Goal: Information Seeking & Learning: Check status

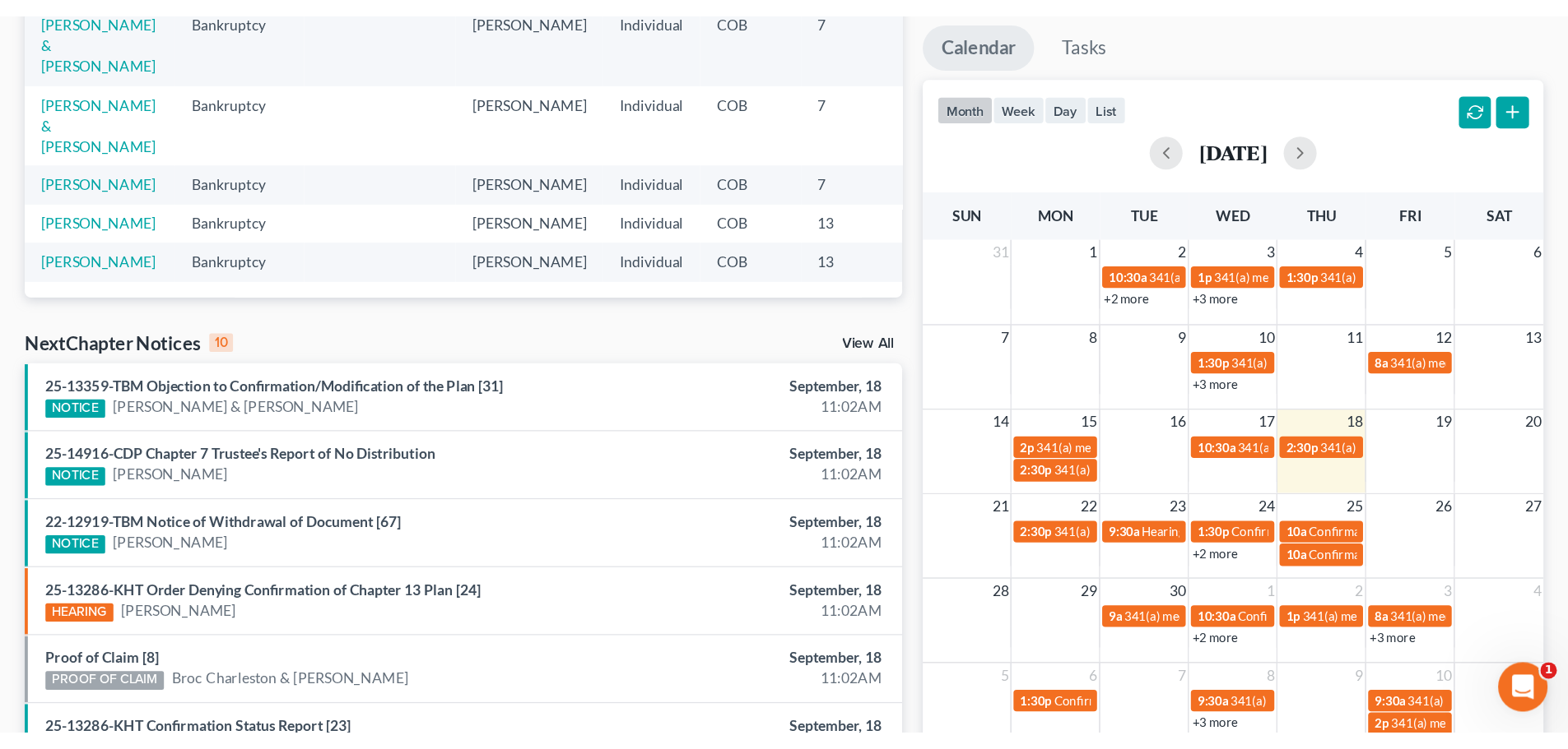
scroll to position [247, 0]
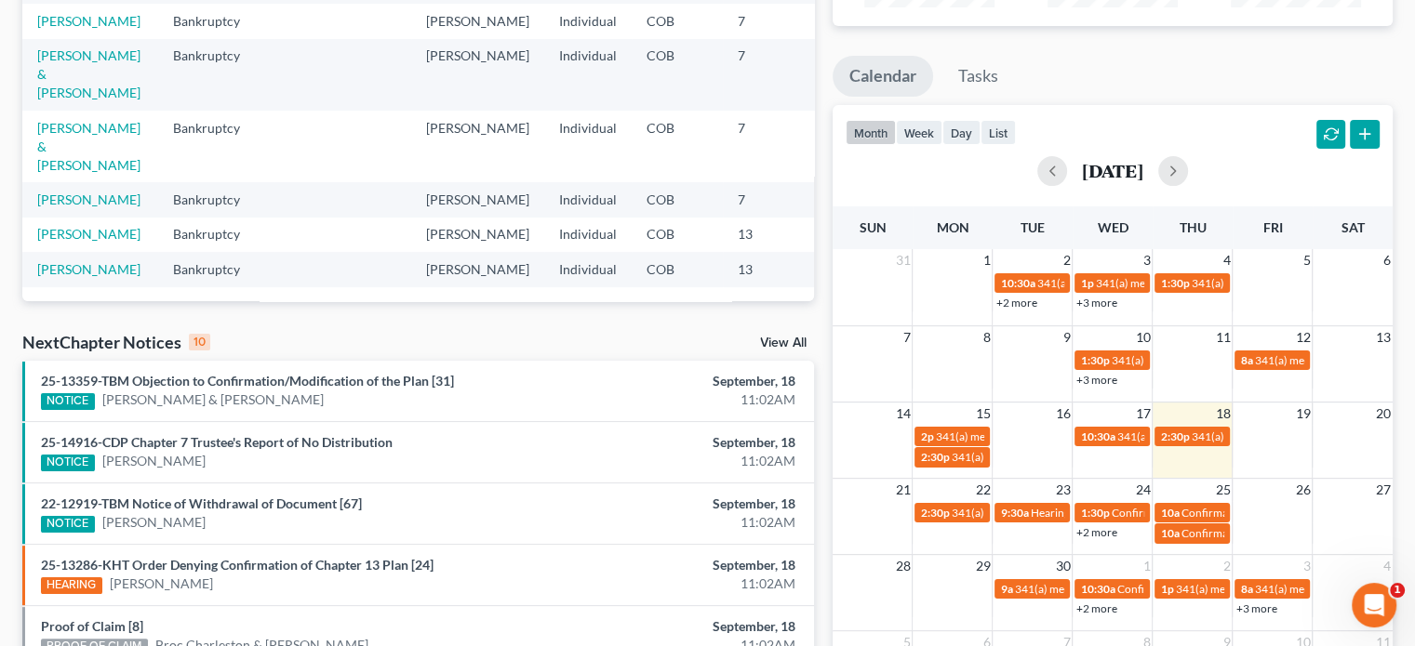
click at [1093, 536] on link "+2 more" at bounding box center [1095, 533] width 41 height 14
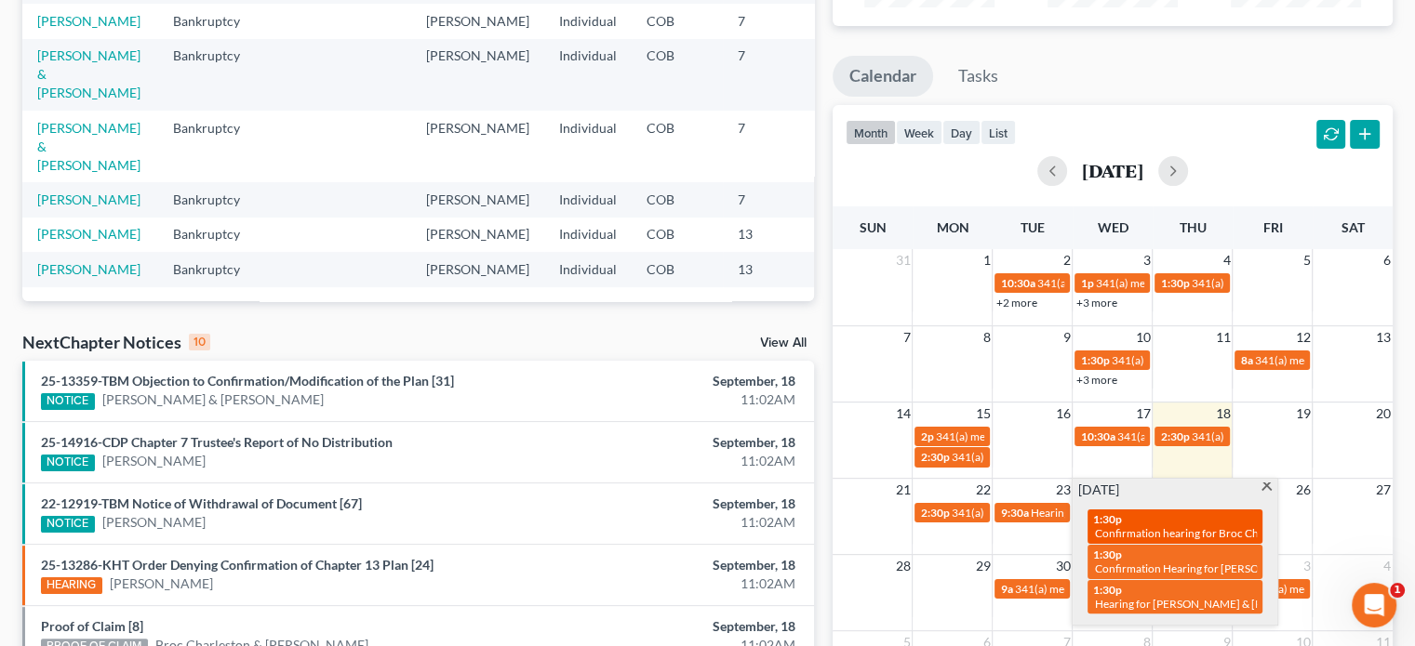
click at [1133, 533] on span "Confirmation hearing for Broc Charleston second case & [PERSON_NAME]" at bounding box center [1276, 533] width 363 height 14
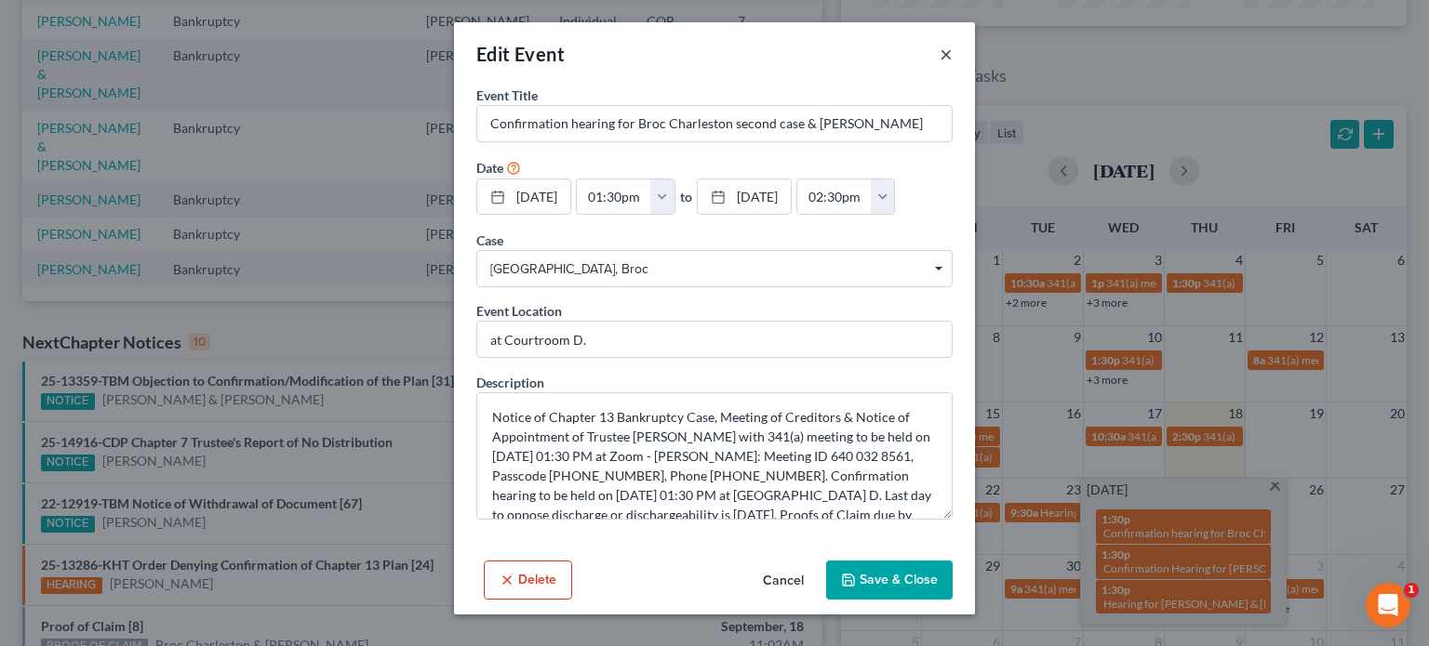
click at [946, 62] on button "×" at bounding box center [945, 54] width 13 height 22
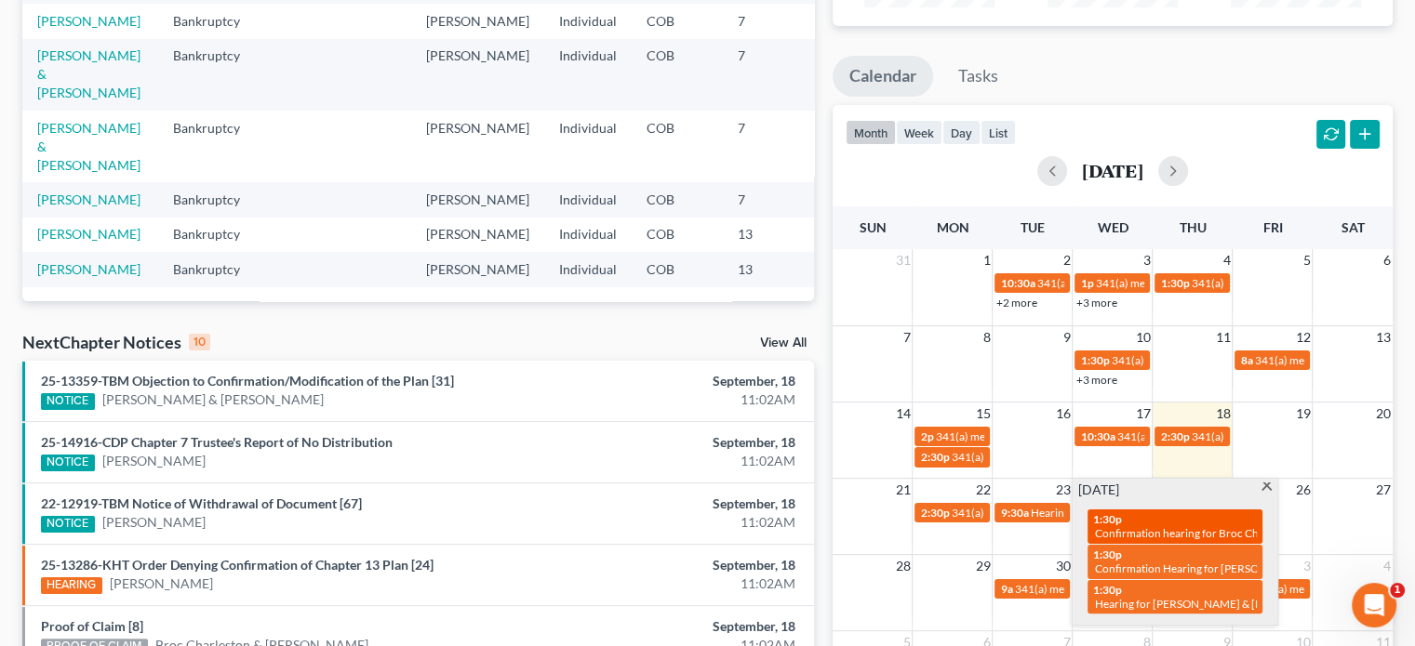
click at [1169, 531] on span "Confirmation hearing for Broc Charleston second case & [PERSON_NAME]" at bounding box center [1276, 533] width 363 height 14
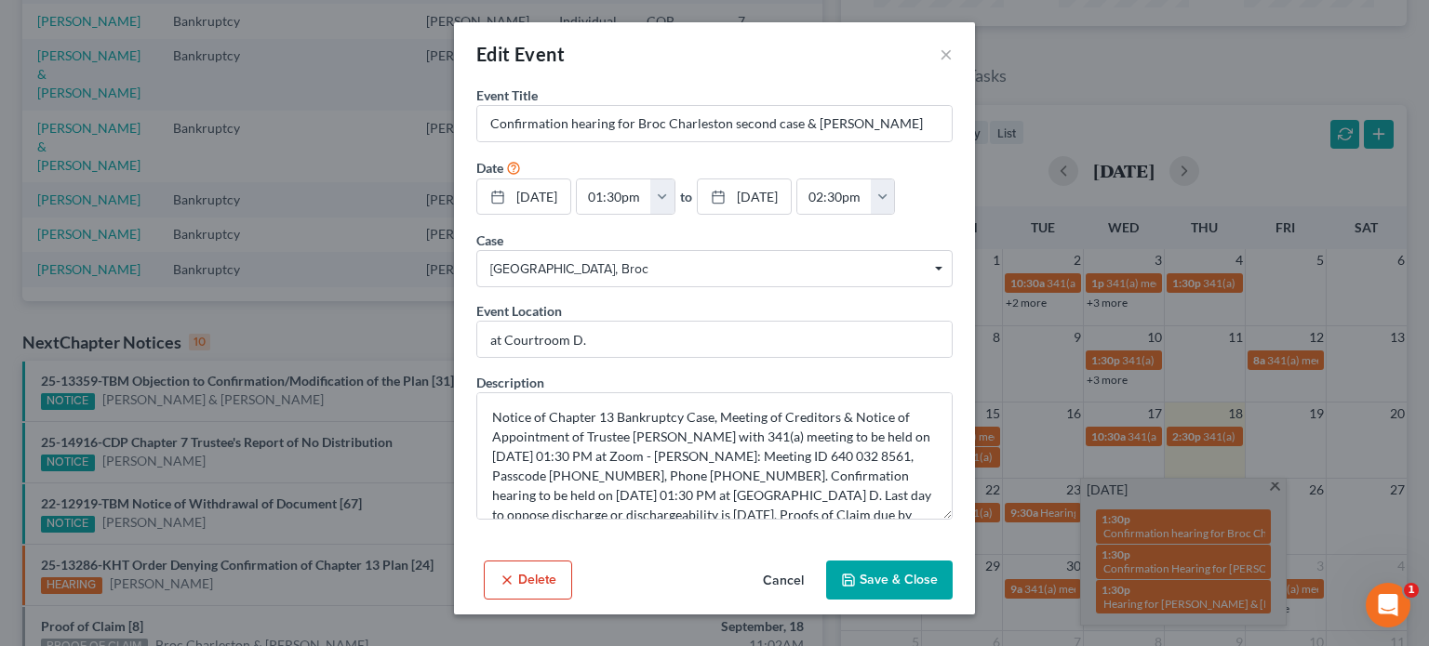
click at [539, 586] on button "Delete" at bounding box center [528, 580] width 88 height 39
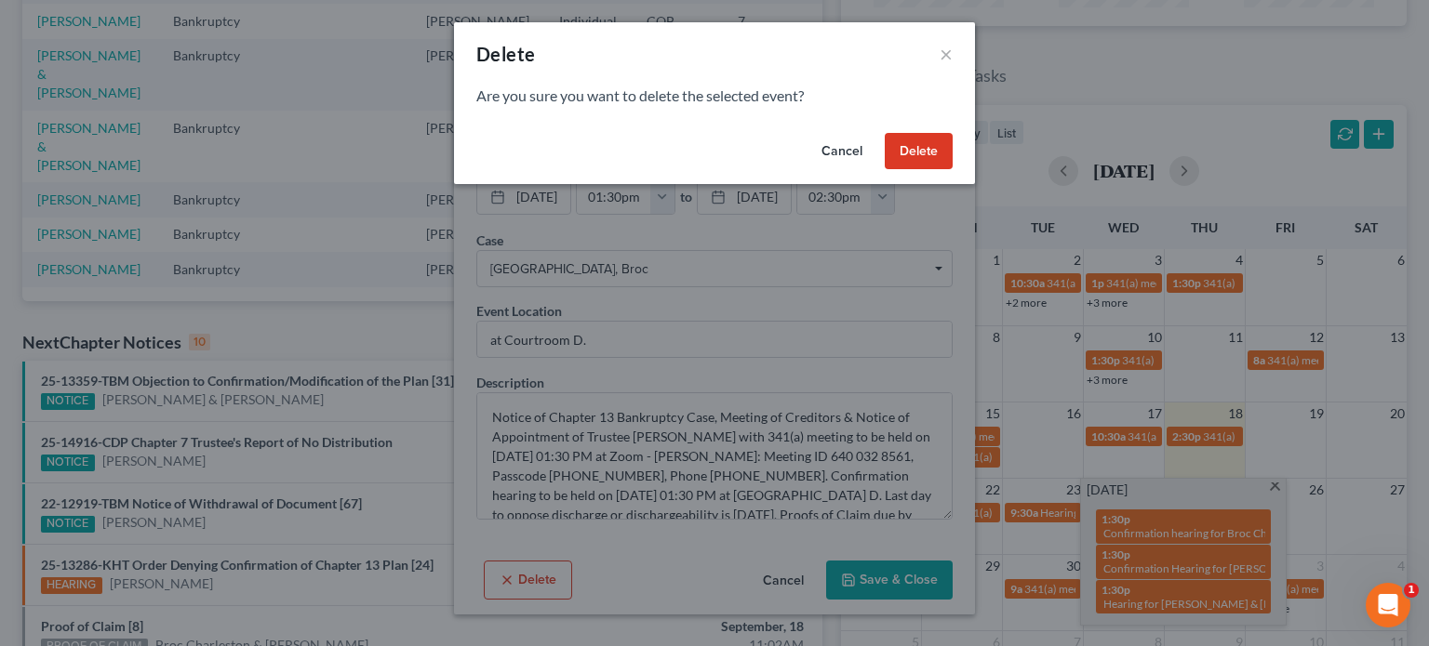
click at [917, 153] on button "Delete" at bounding box center [919, 151] width 68 height 37
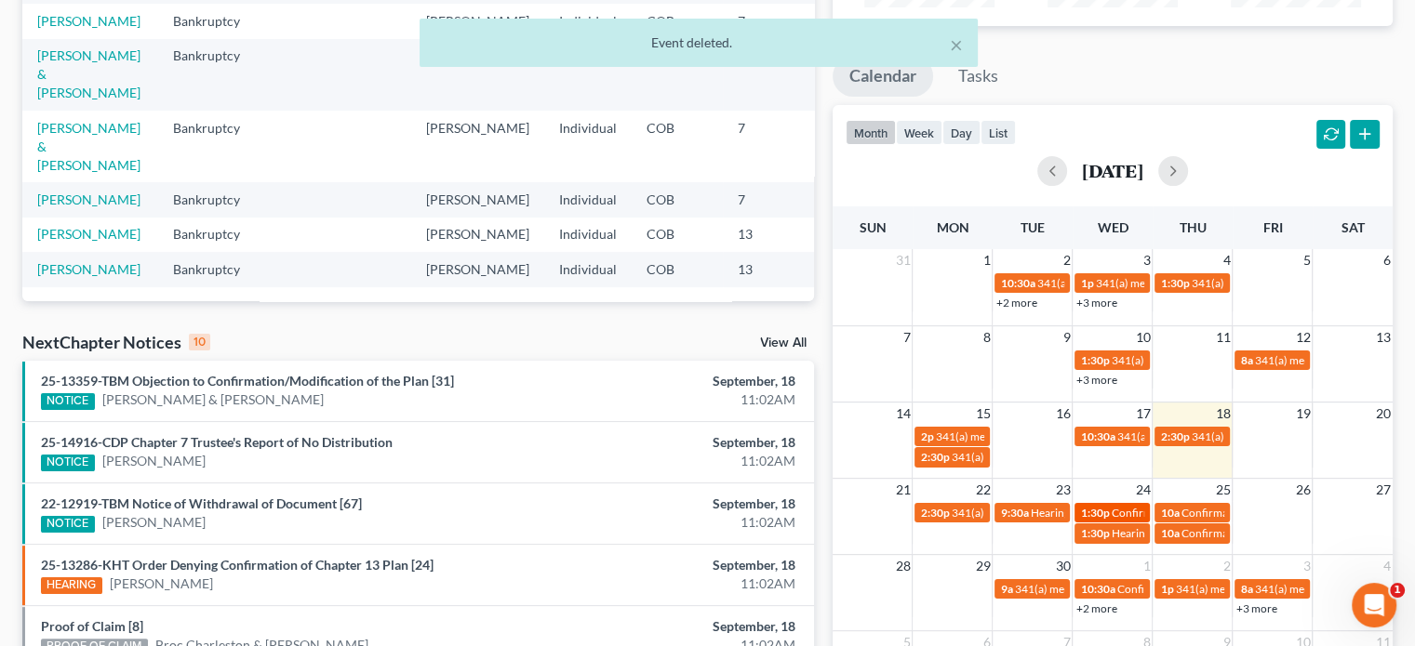
click at [1115, 515] on span "Confirmation Hearing for [PERSON_NAME]" at bounding box center [1217, 513] width 213 height 14
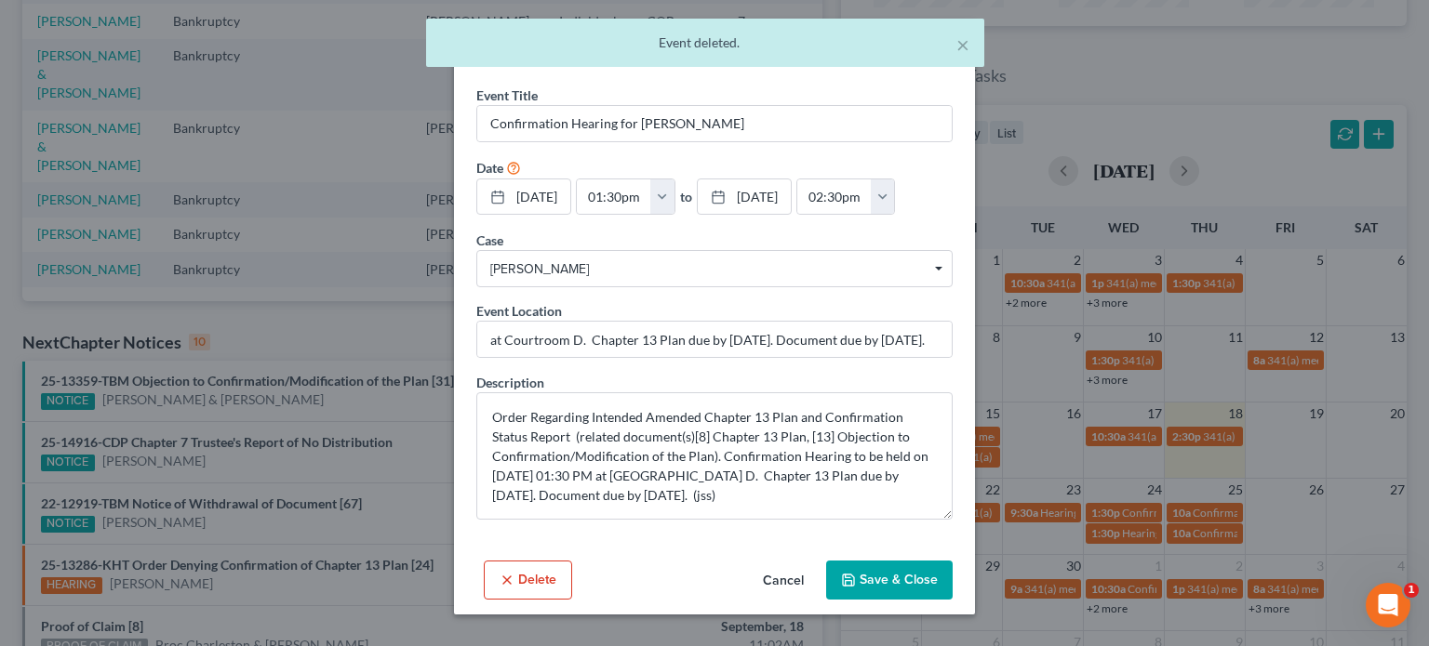
click at [539, 576] on button "Delete" at bounding box center [528, 580] width 88 height 39
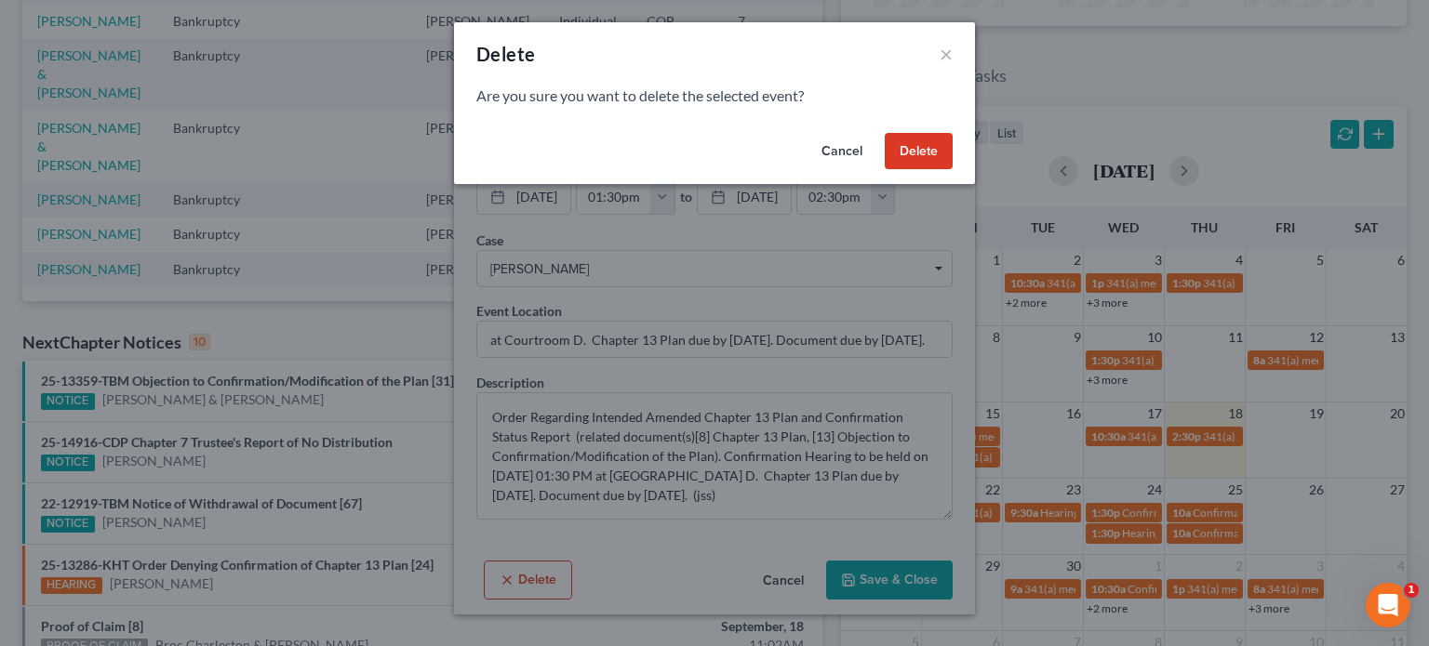
click at [904, 159] on button "Delete" at bounding box center [919, 151] width 68 height 37
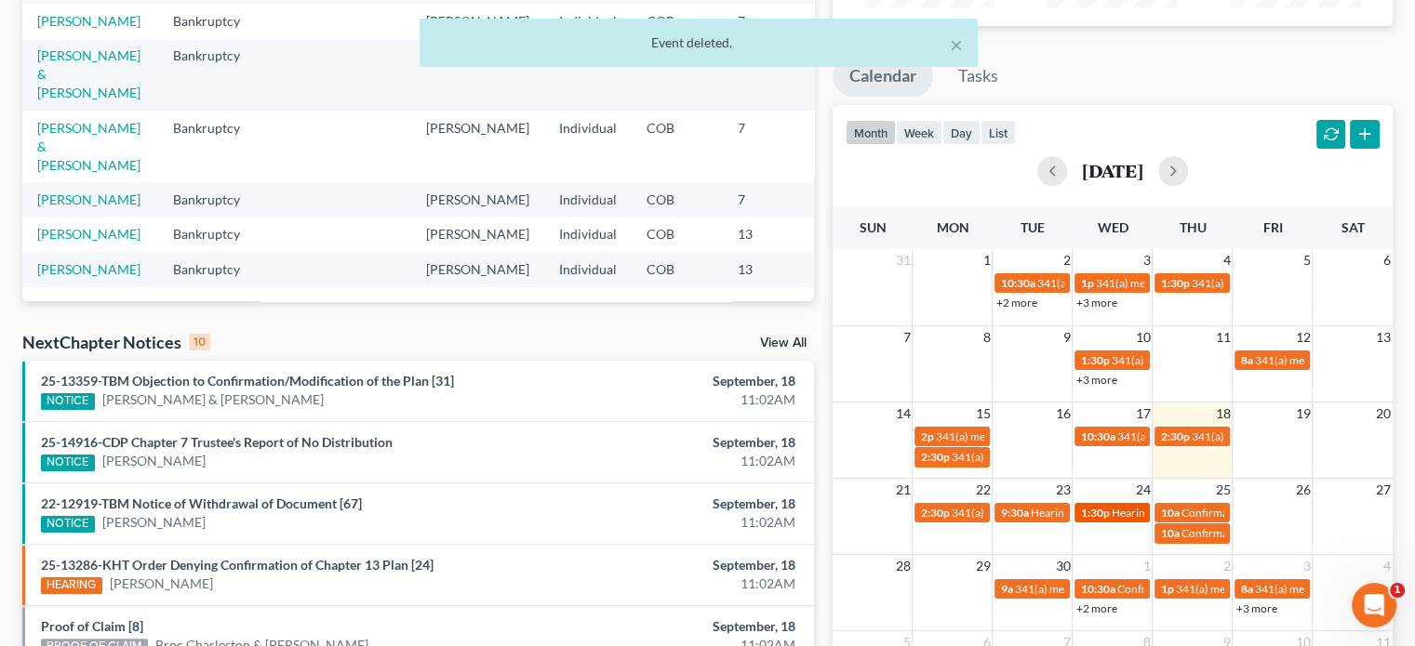
click at [1101, 512] on span "1:30p" at bounding box center [1094, 513] width 29 height 14
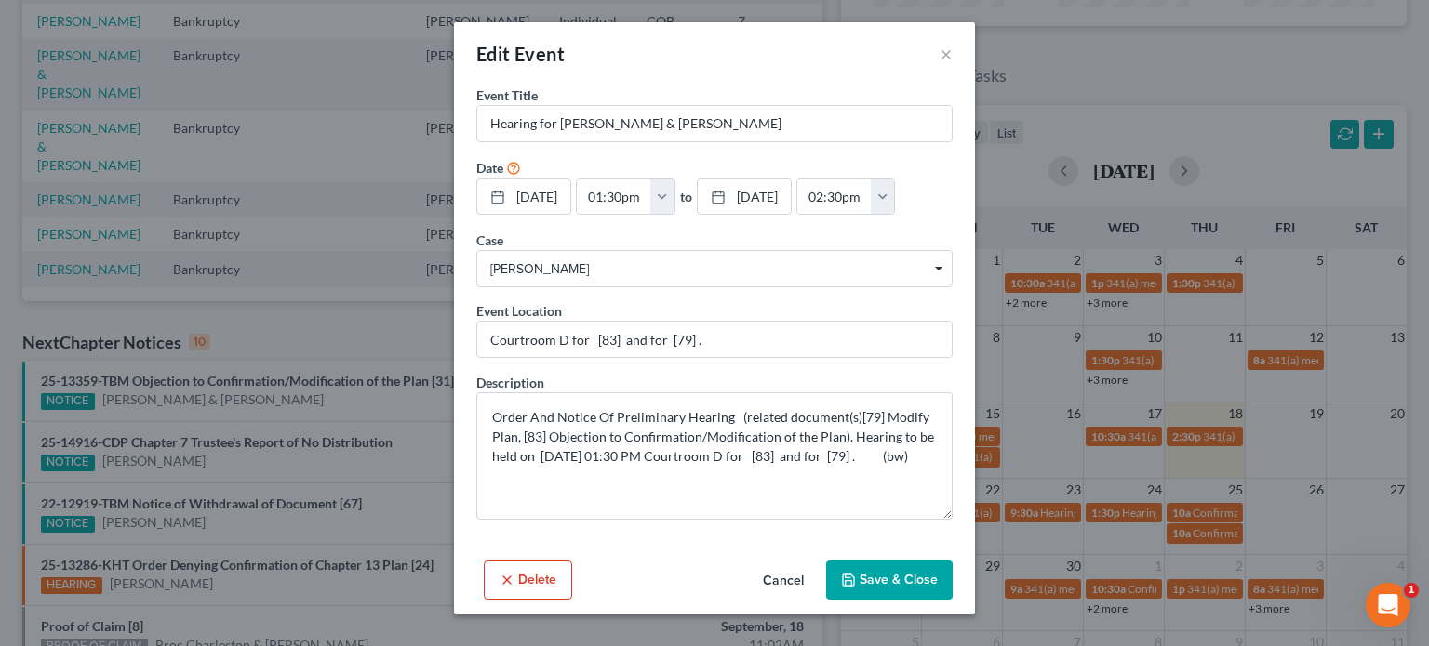
click at [965, 44] on div "Edit Event ×" at bounding box center [714, 53] width 521 height 63
click at [941, 54] on button "×" at bounding box center [945, 54] width 13 height 22
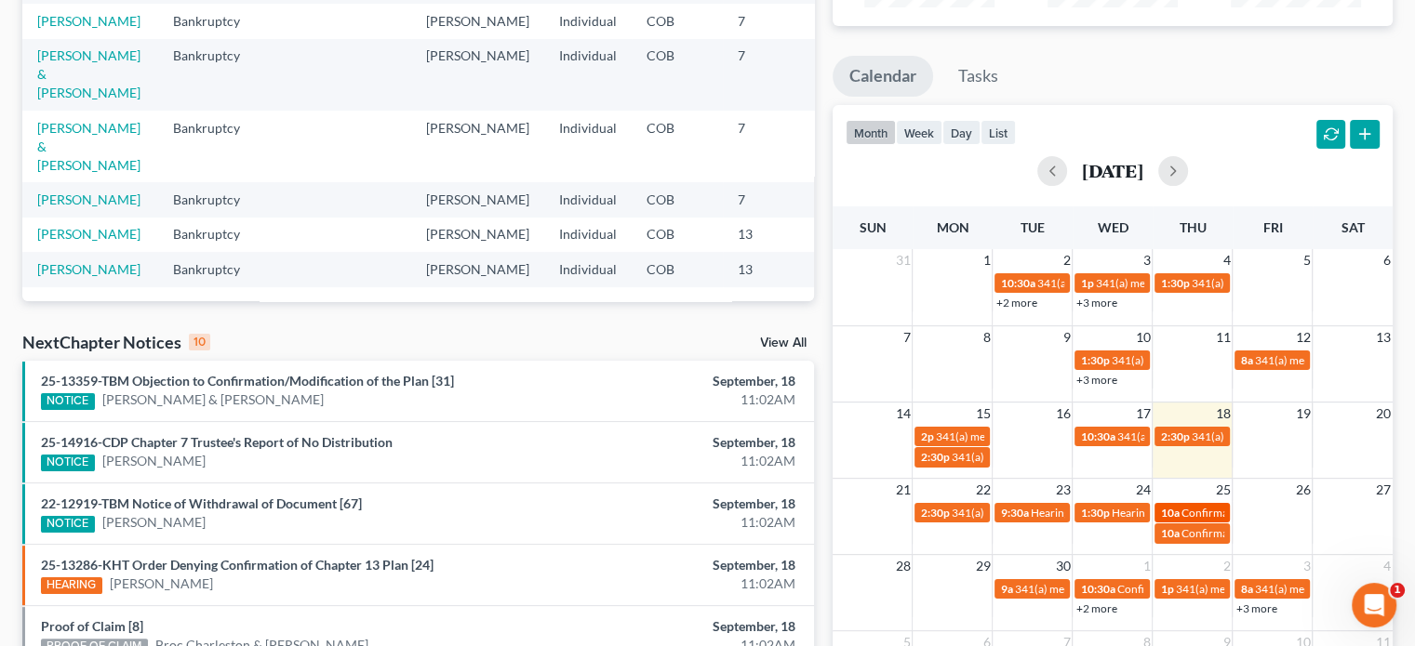
click at [1196, 509] on span "Confirmation Hearing for [PERSON_NAME] & [PERSON_NAME]" at bounding box center [1336, 513] width 312 height 14
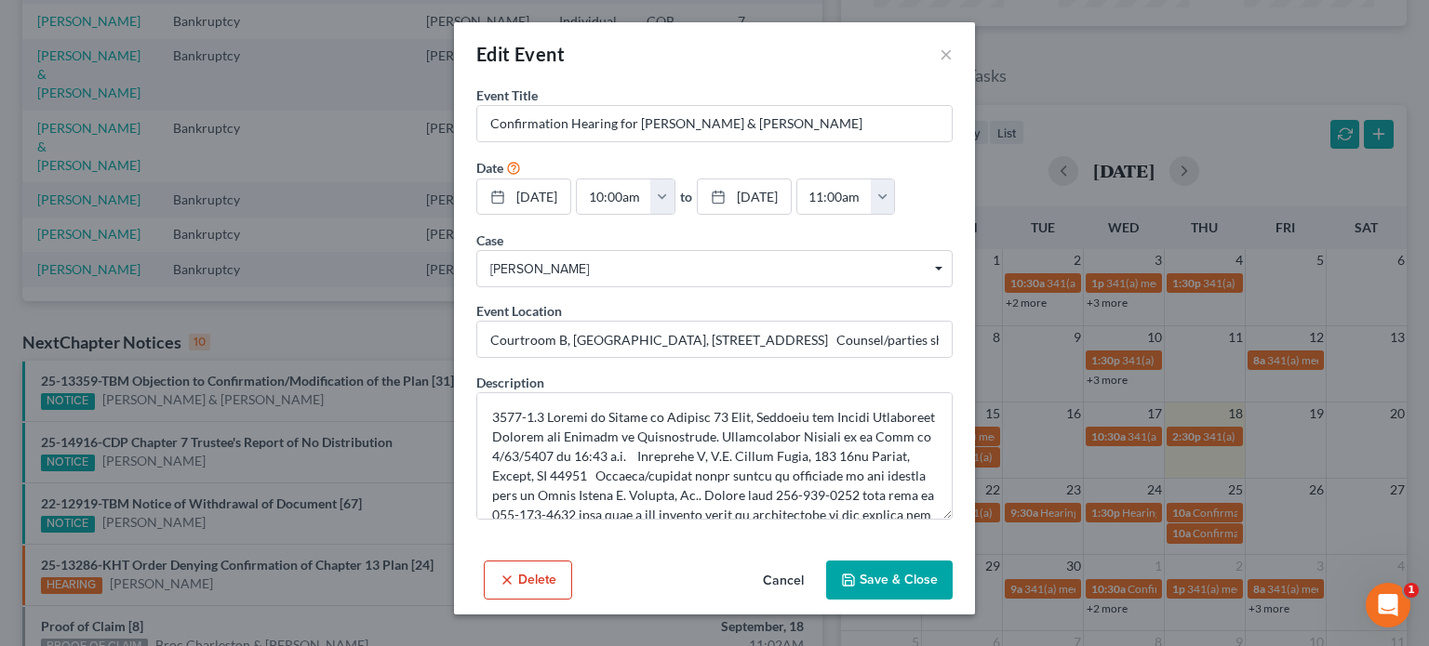
click at [871, 587] on button "Save & Close" at bounding box center [889, 580] width 126 height 39
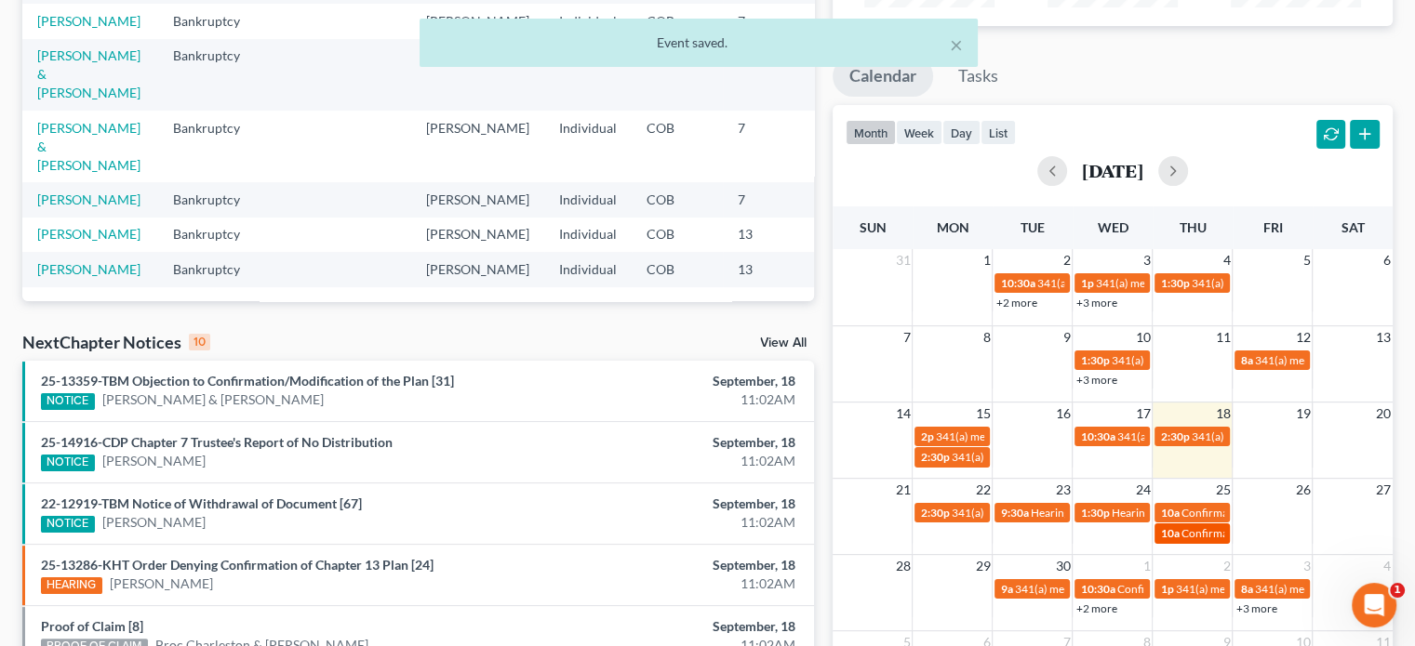
click at [1188, 538] on span "Confirmation Hearing for [PERSON_NAME] & [PERSON_NAME]" at bounding box center [1336, 533] width 312 height 14
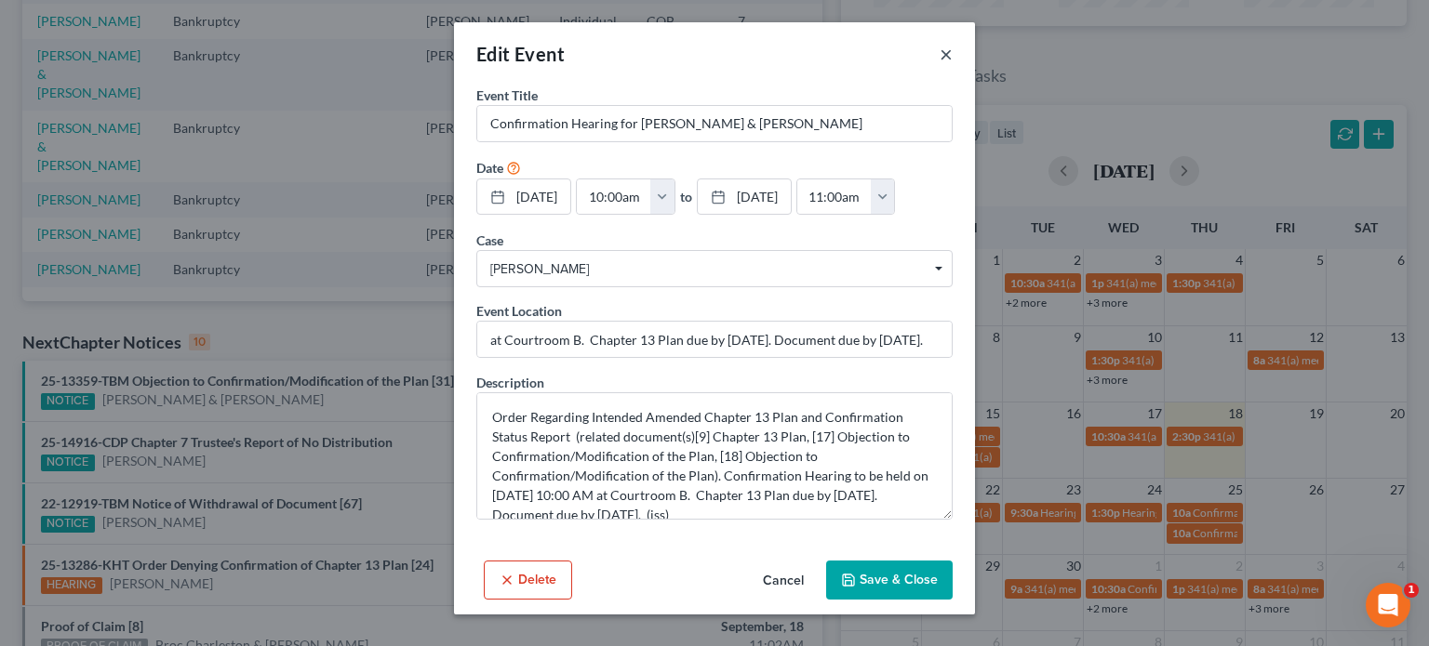
click at [950, 59] on button "×" at bounding box center [945, 54] width 13 height 22
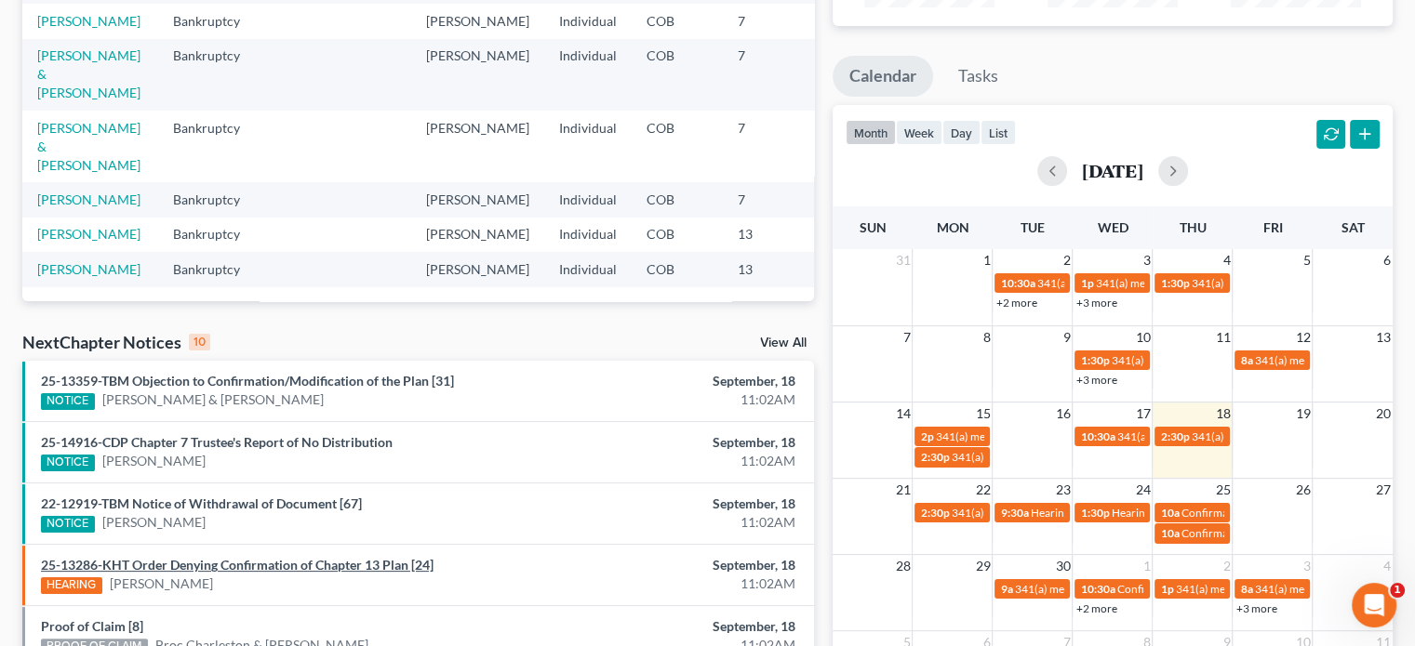
click at [215, 566] on link "25-13286-KHT Order Denying Confirmation of Chapter 13 Plan [24]" at bounding box center [237, 565] width 393 height 16
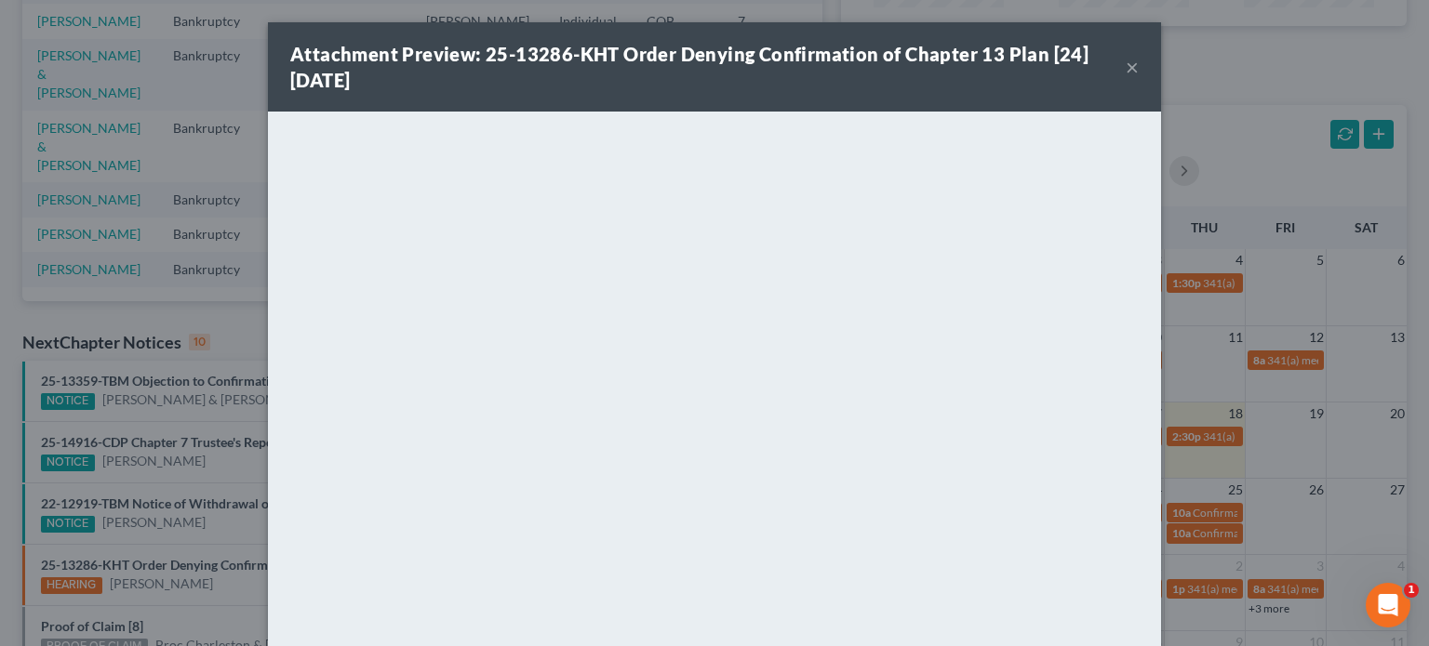
click at [1125, 71] on button "×" at bounding box center [1131, 67] width 13 height 22
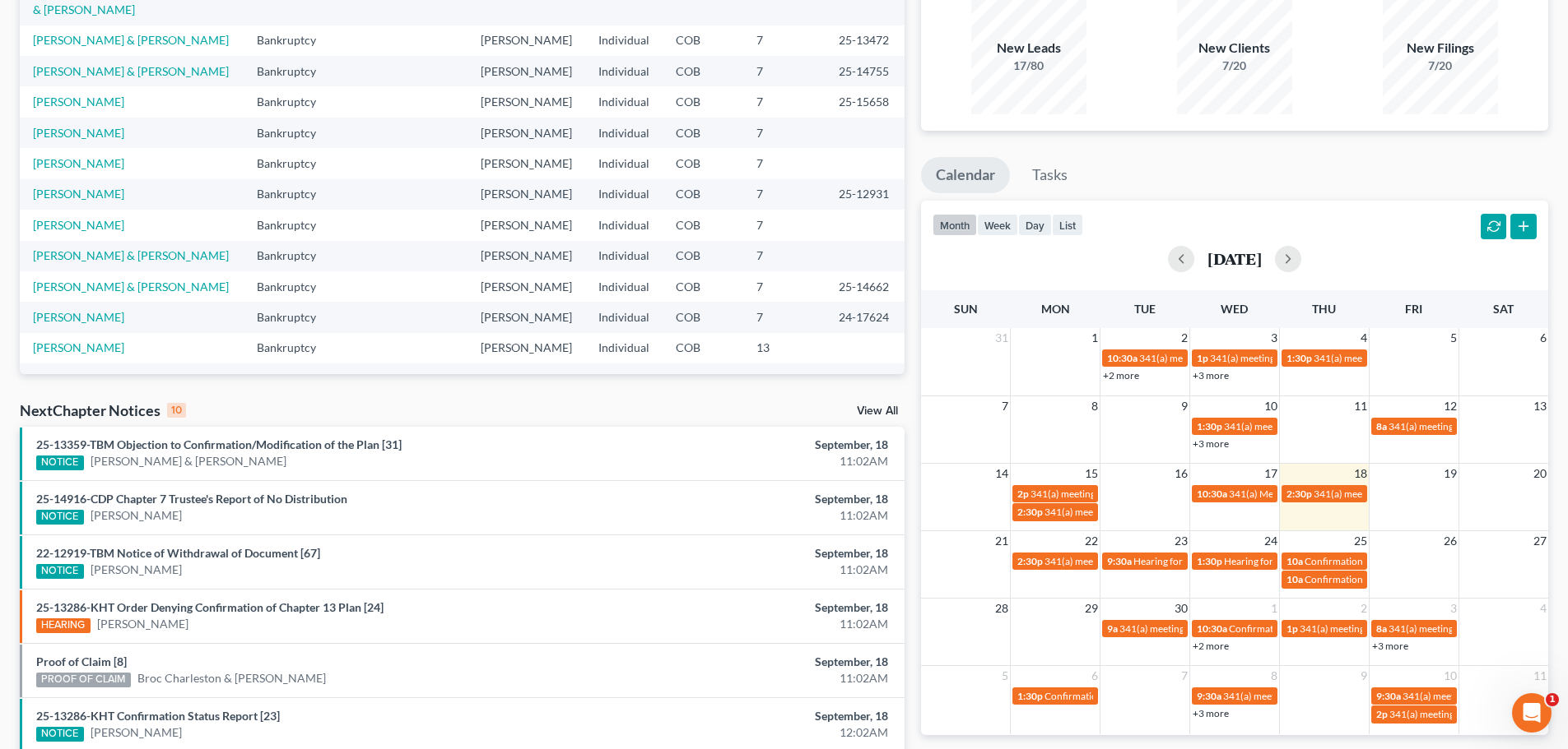
scroll to position [0, 0]
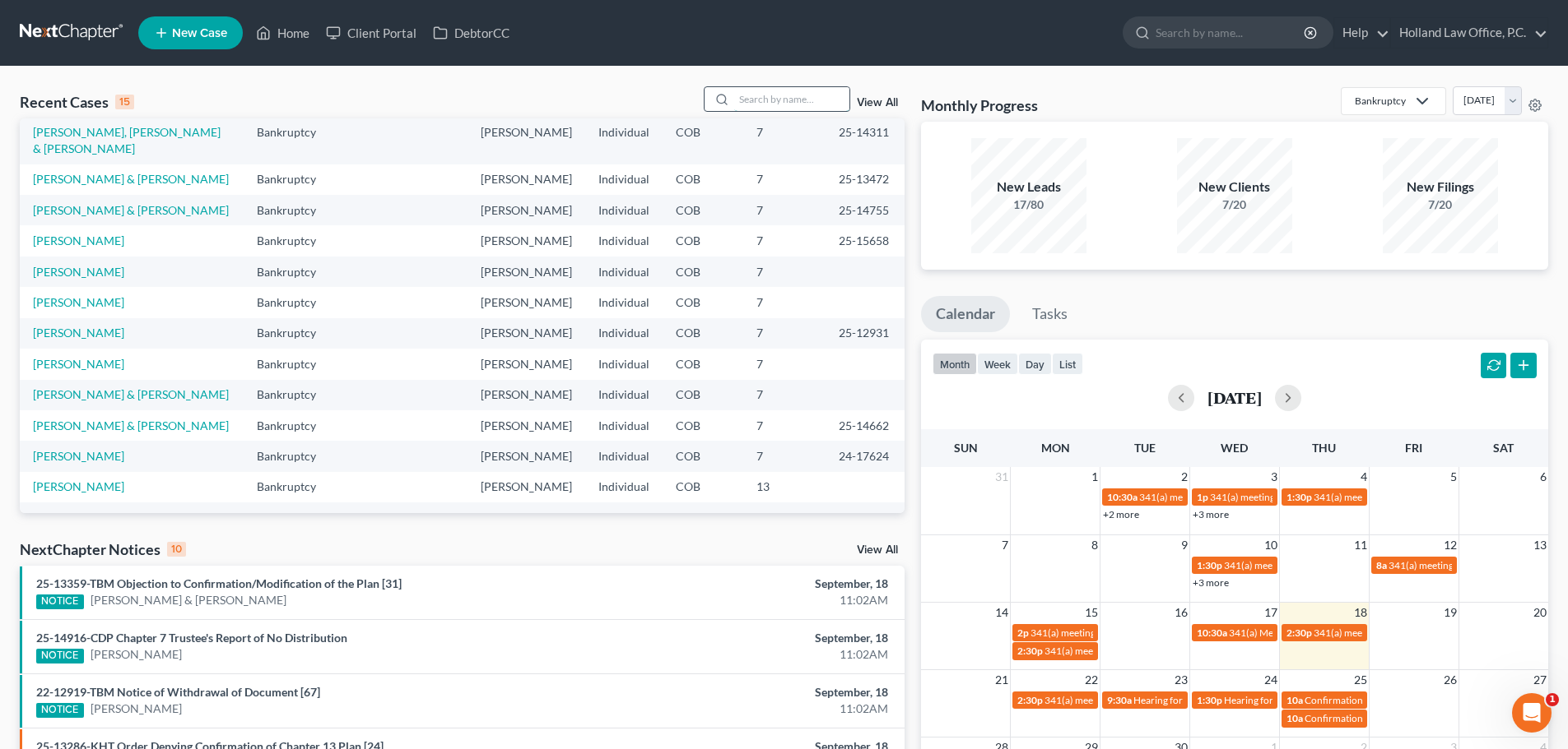
click at [760, 107] on input "search" at bounding box center [792, 99] width 115 height 24
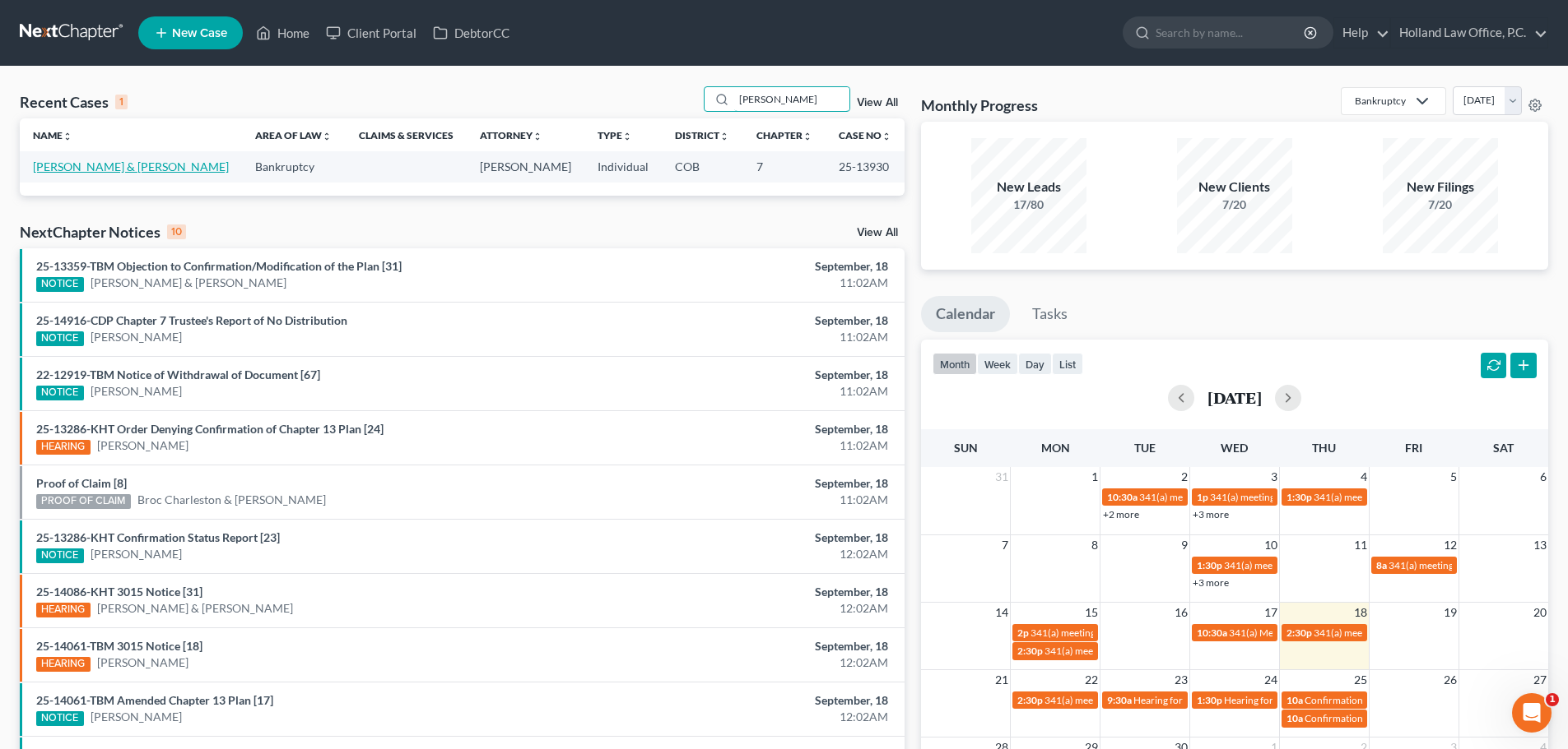
type input "[PERSON_NAME]"
click at [126, 164] on link "[PERSON_NAME] & [PERSON_NAME]" at bounding box center [130, 166] width 196 height 14
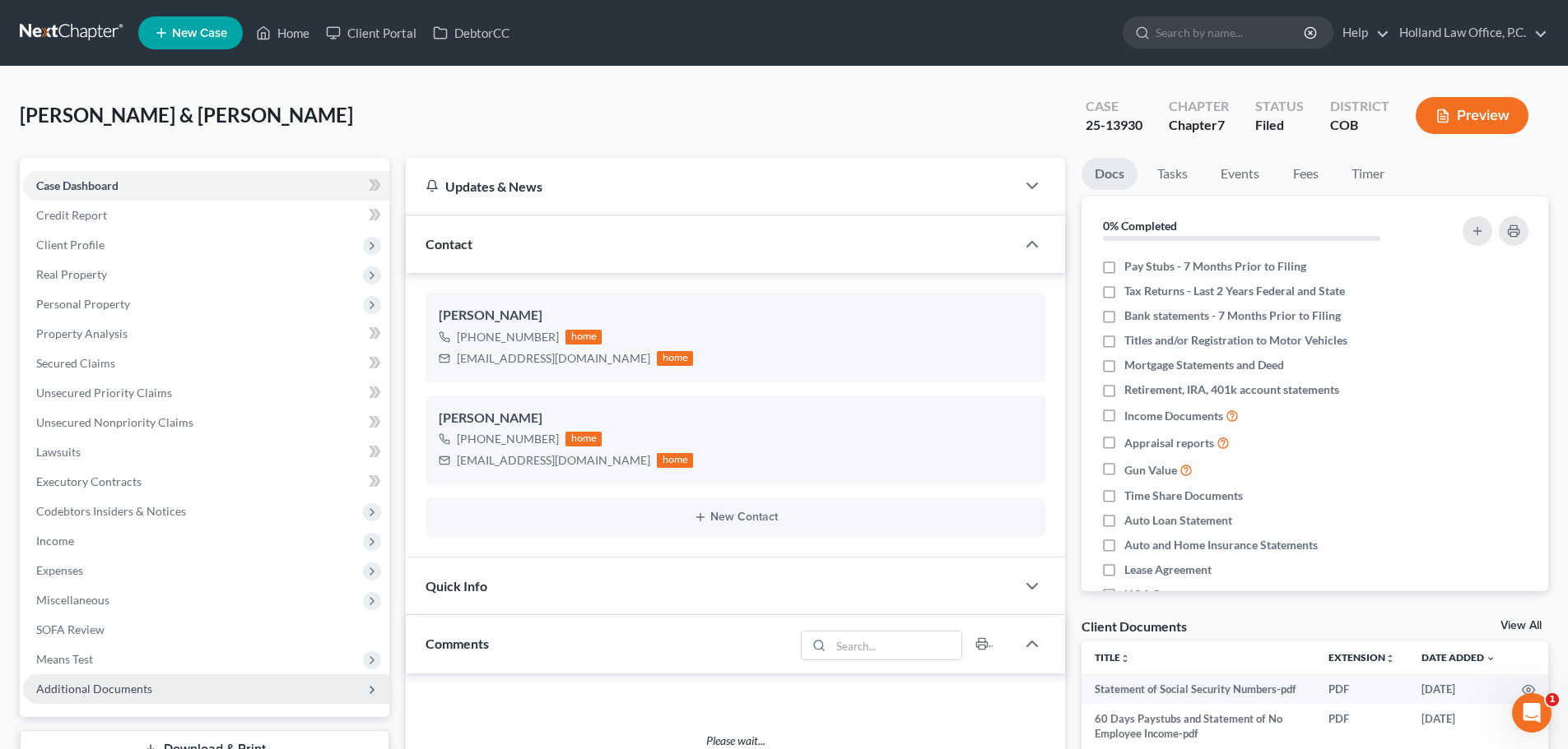
scroll to position [329, 0]
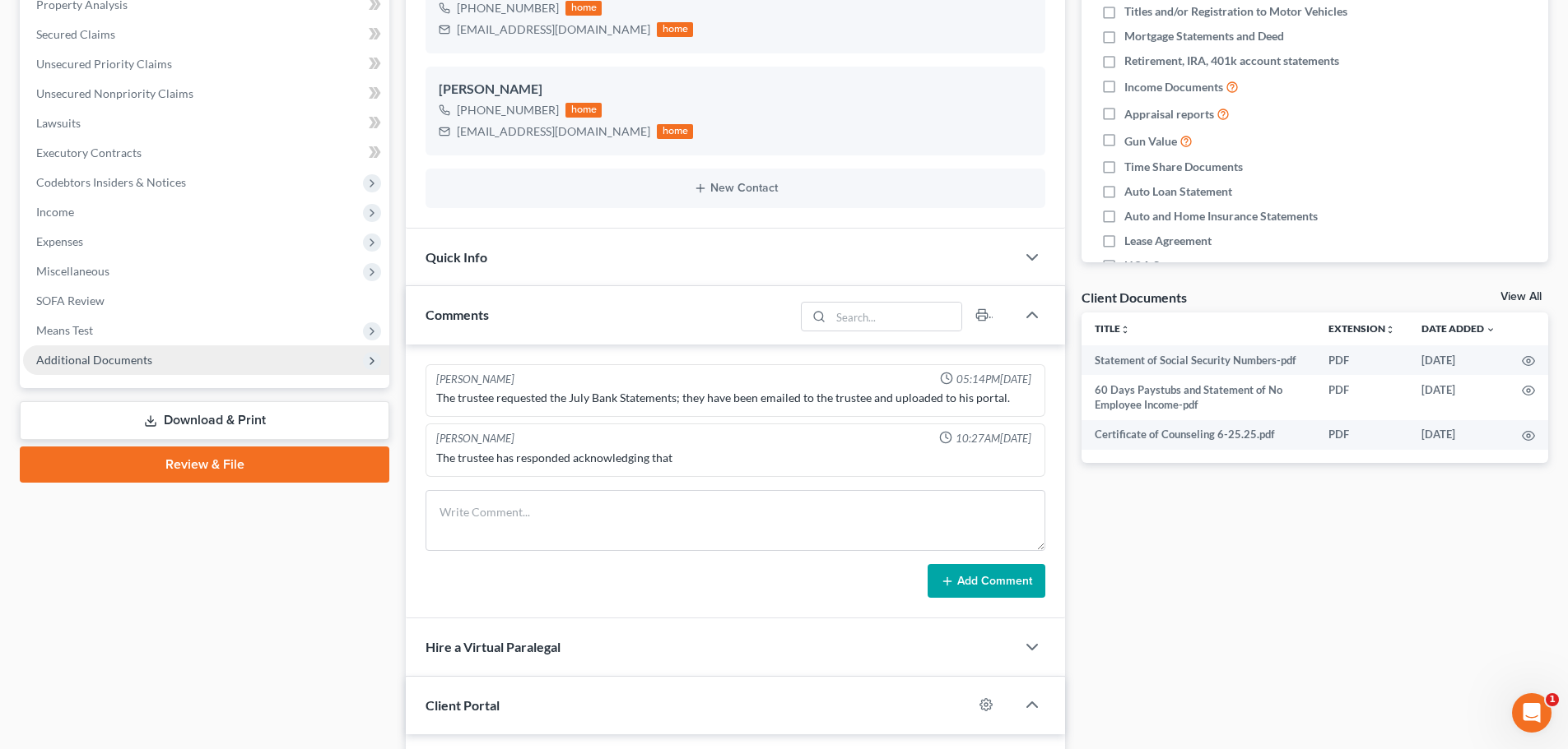
click at [119, 359] on span "Additional Documents" at bounding box center [94, 360] width 116 height 14
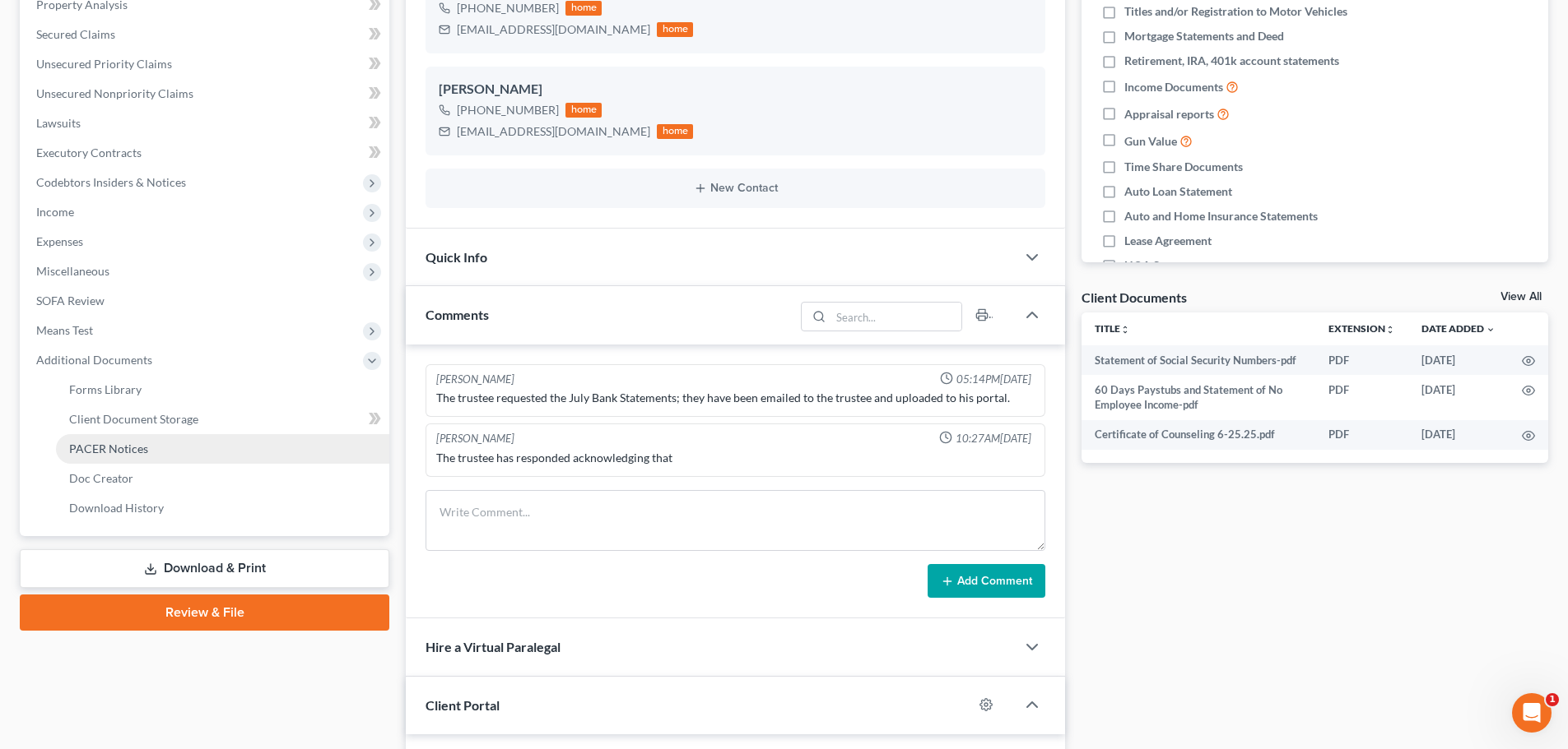
click at [135, 444] on span "PACER Notices" at bounding box center [108, 448] width 79 height 14
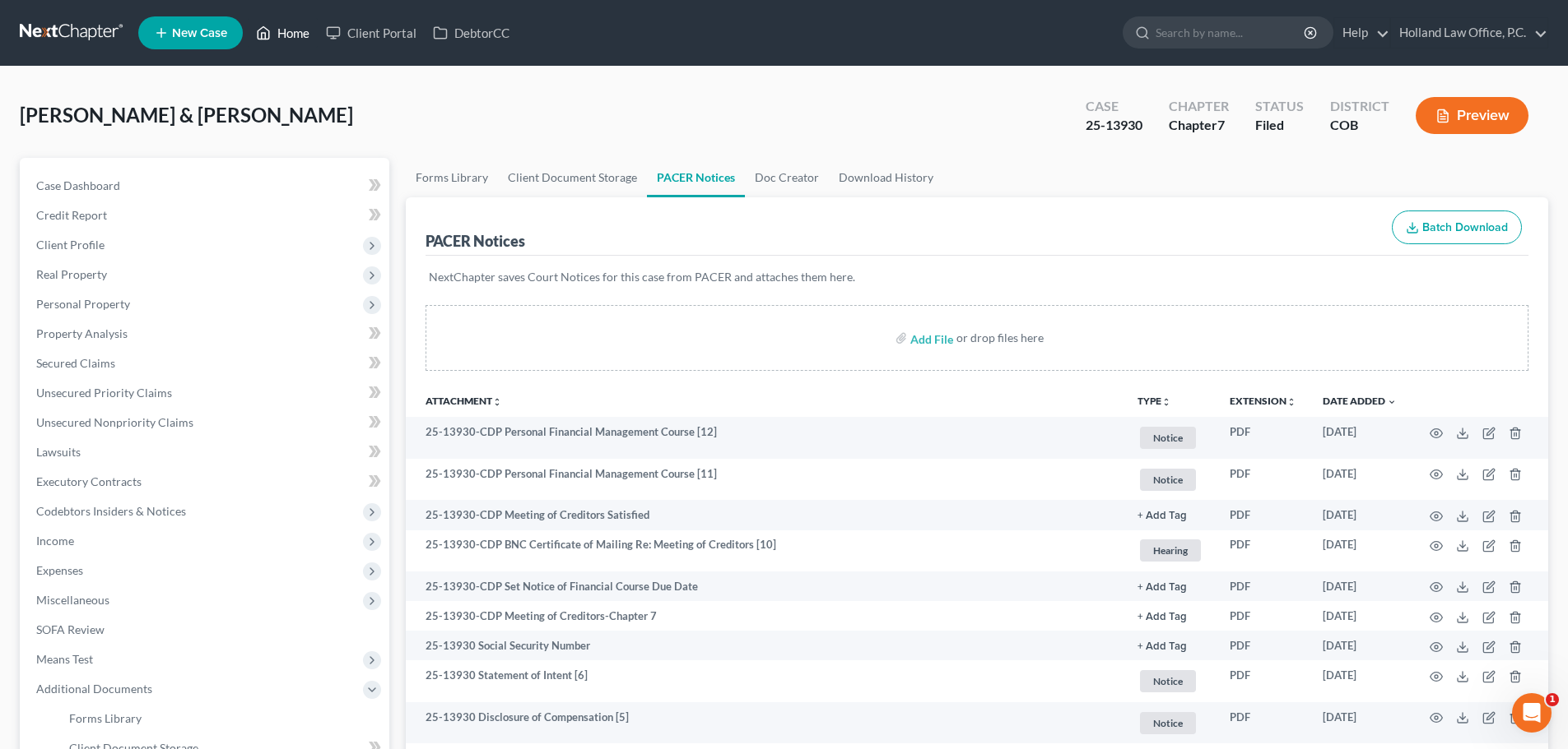
click at [294, 34] on link "Home" at bounding box center [282, 32] width 70 height 29
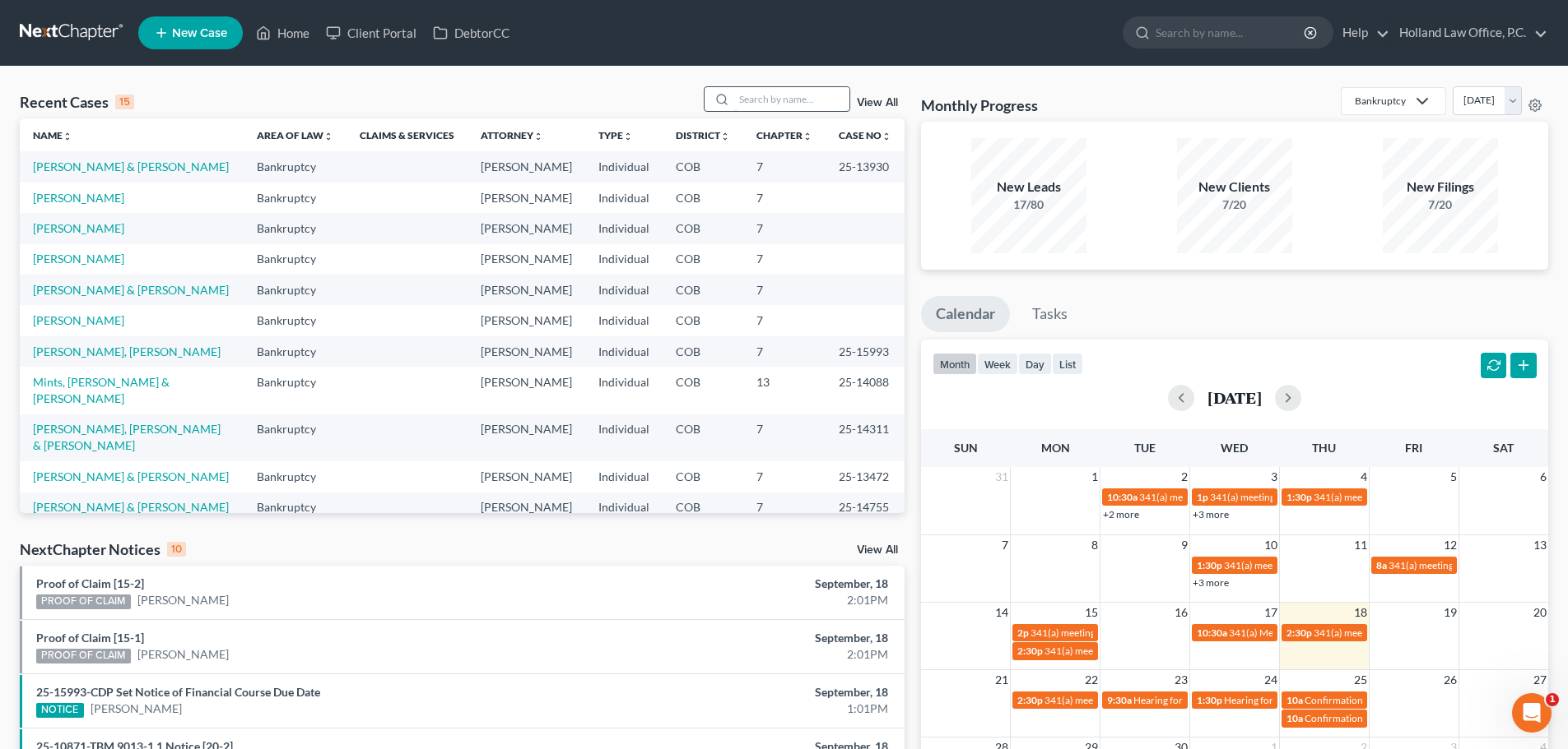
click at [739, 97] on input "search" at bounding box center [792, 99] width 115 height 24
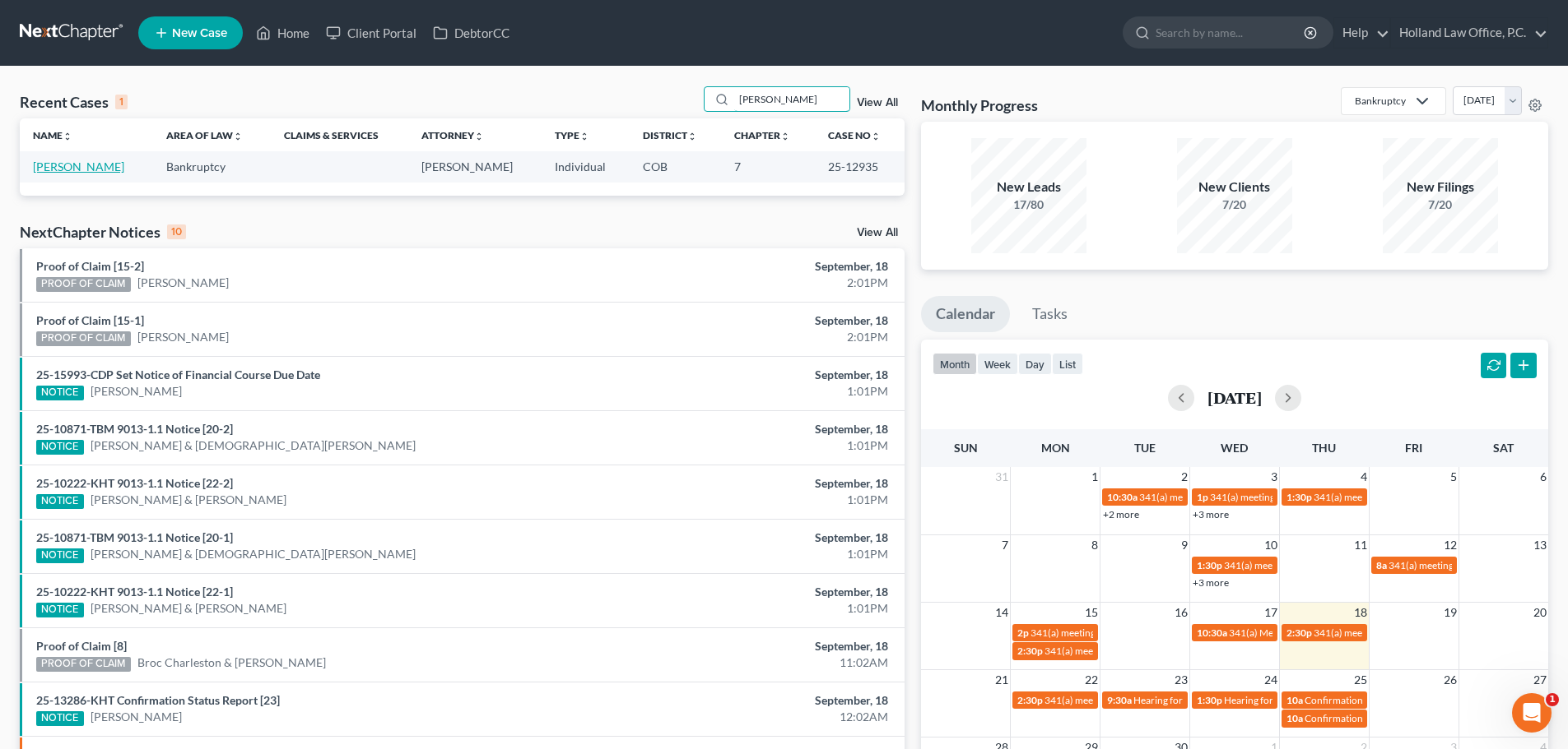
type input "[PERSON_NAME]"
click at [73, 164] on link "[PERSON_NAME]" at bounding box center [78, 166] width 91 height 14
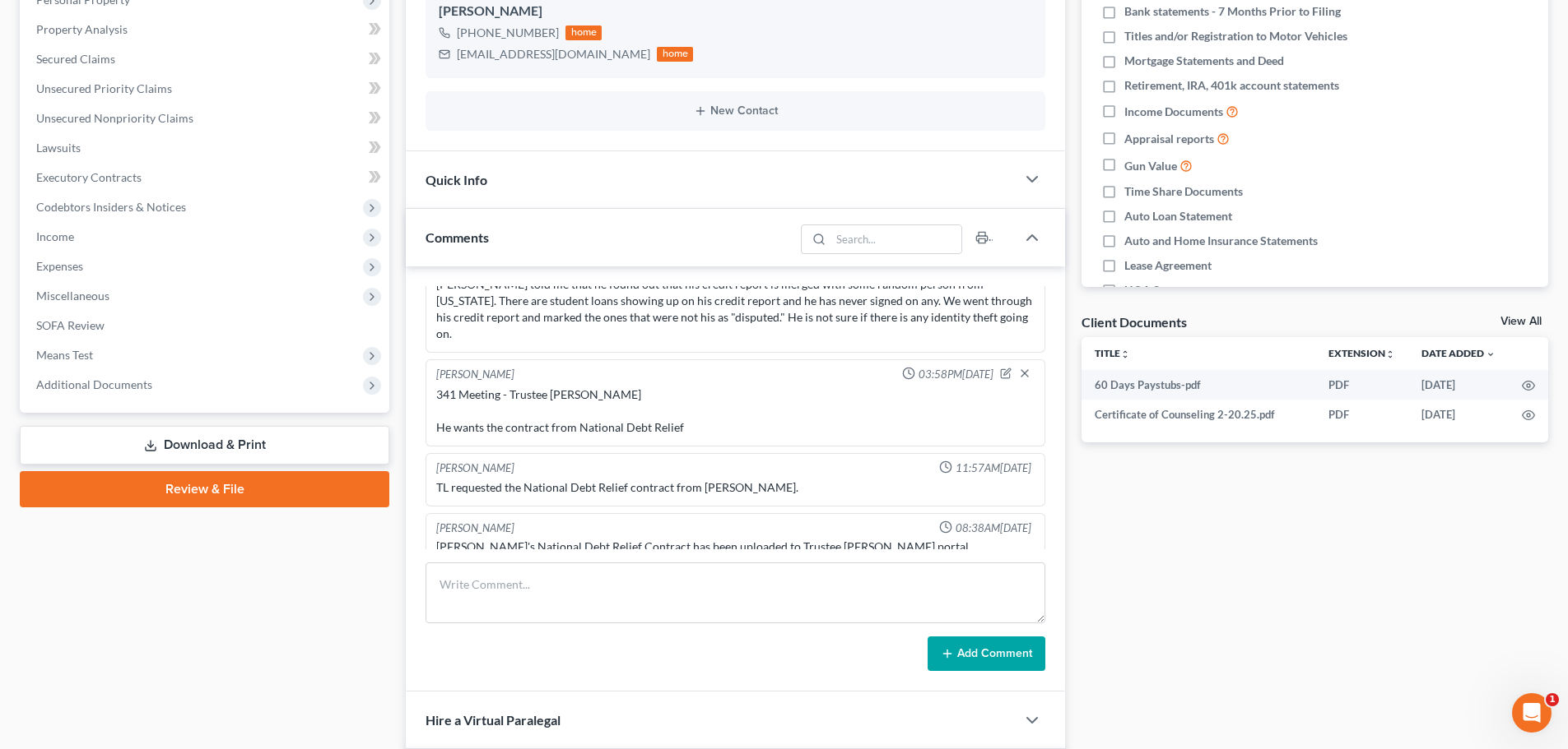
scroll to position [411, 0]
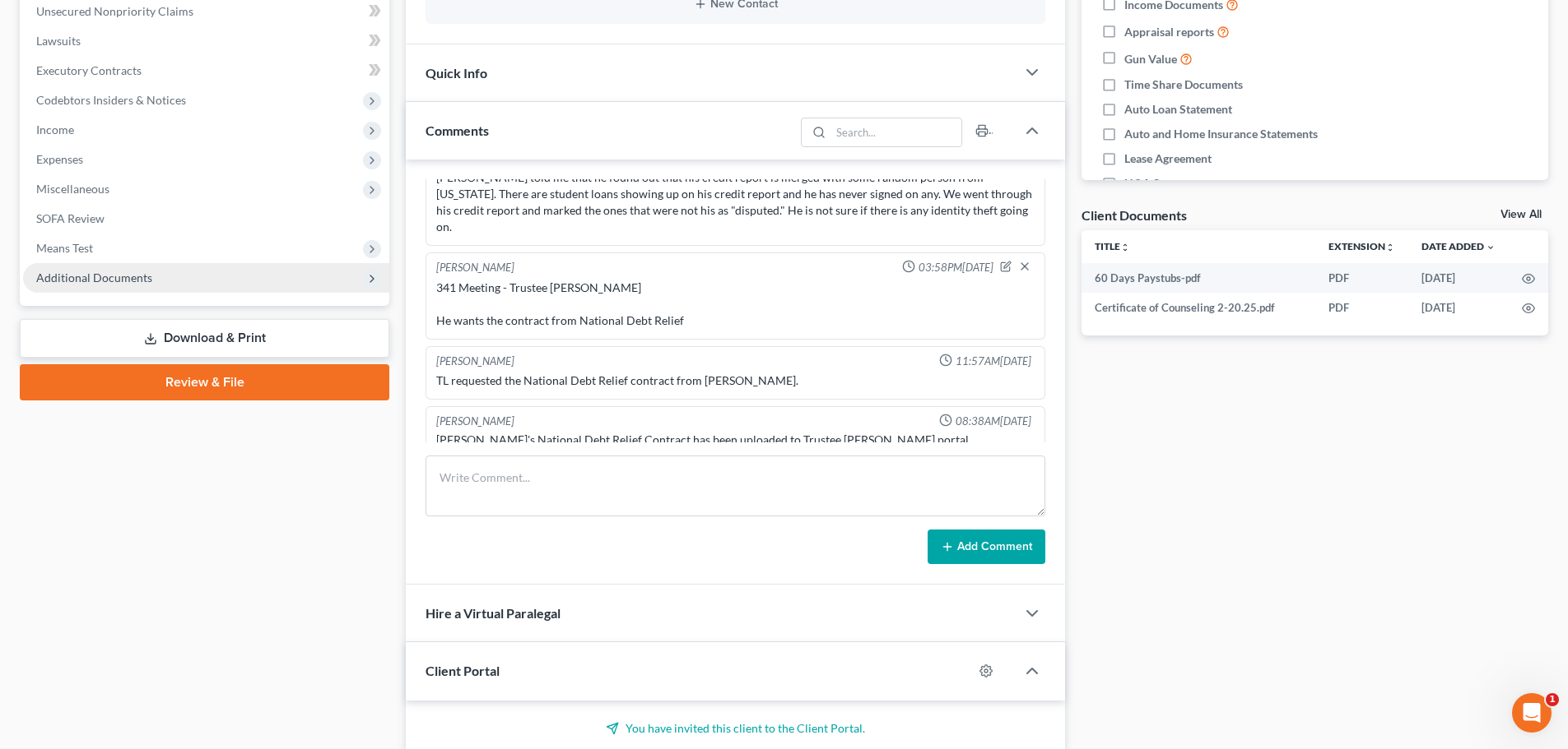
click at [111, 279] on span "Additional Documents" at bounding box center [94, 278] width 116 height 14
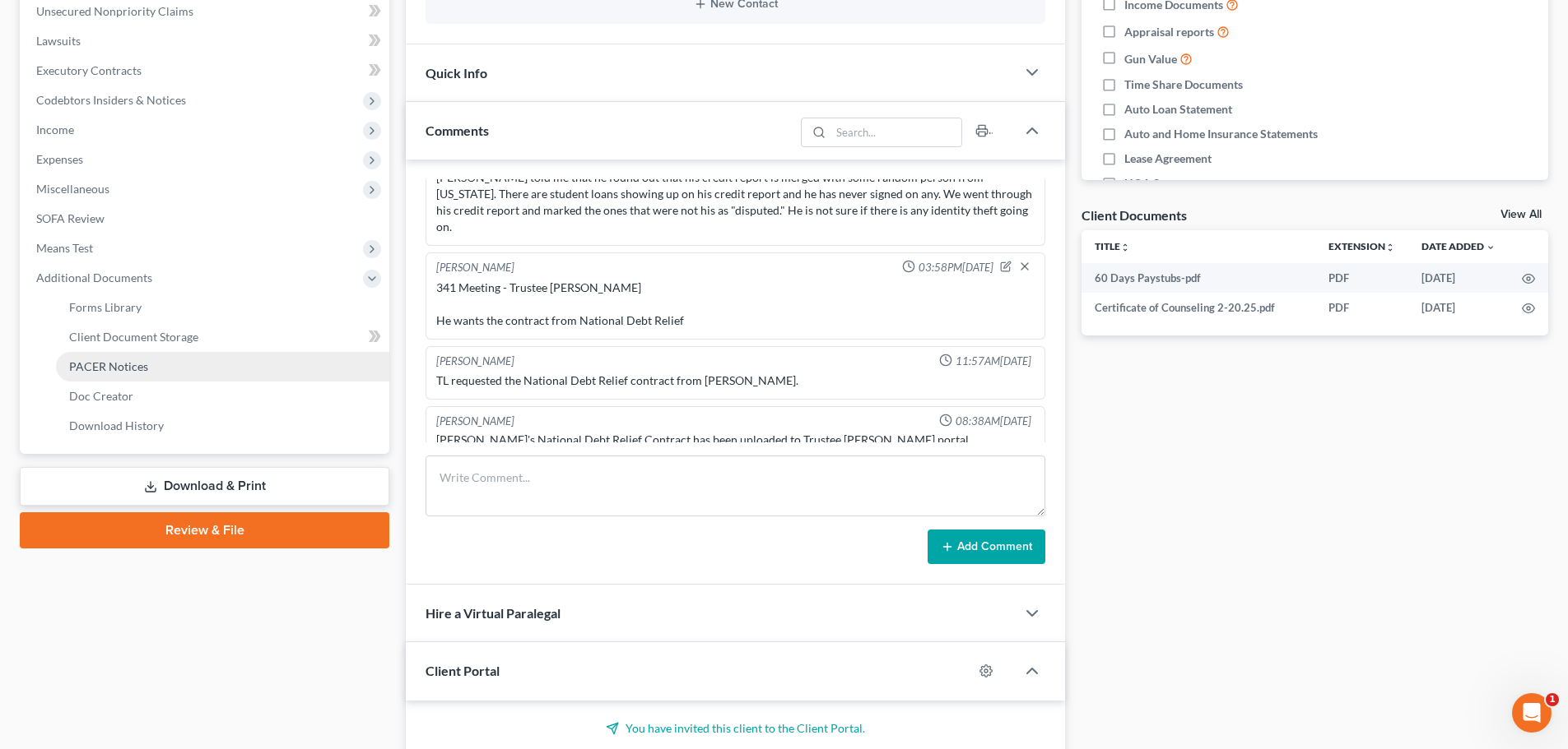
click at [102, 368] on span "PACER Notices" at bounding box center [108, 366] width 79 height 14
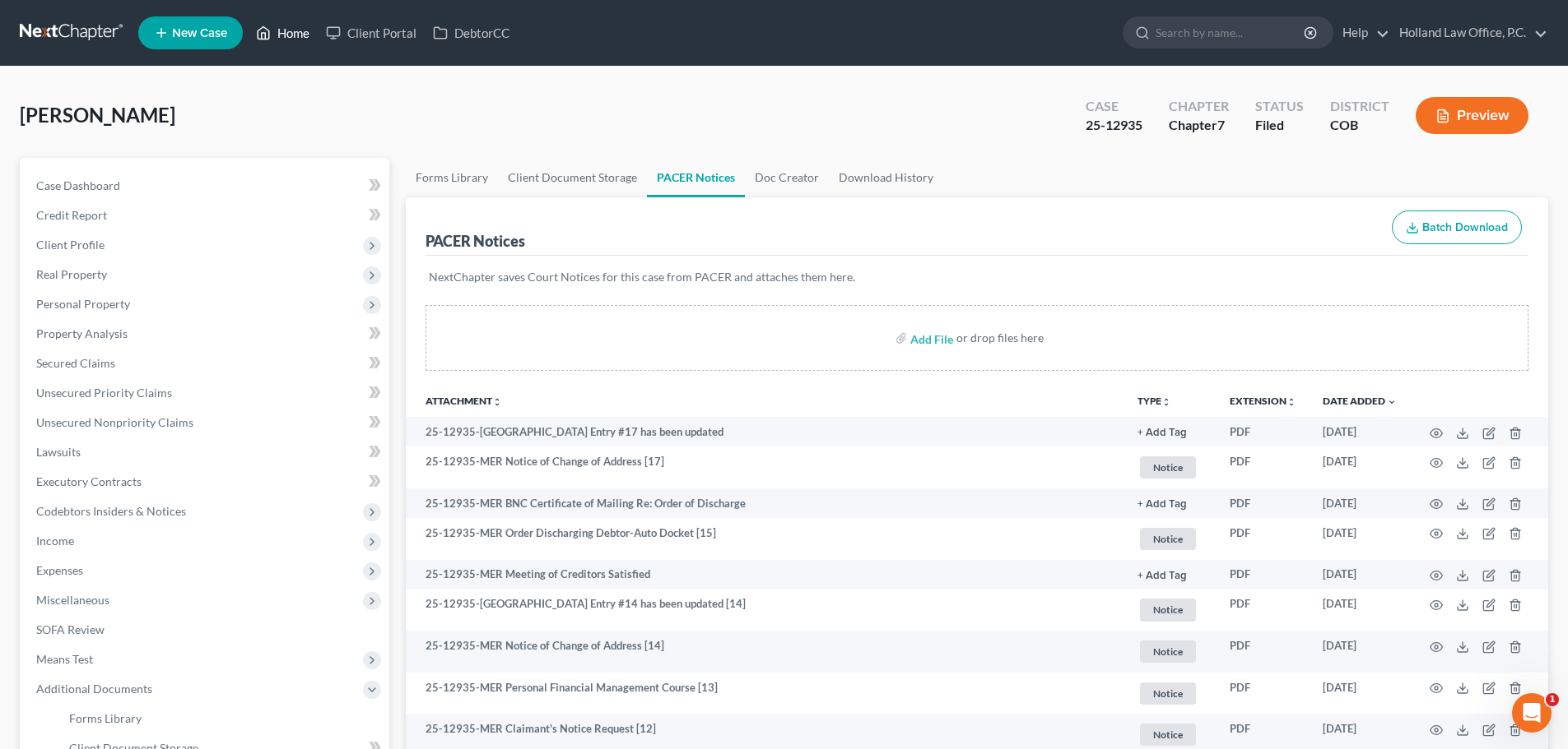
click at [304, 29] on link "Home" at bounding box center [282, 32] width 70 height 29
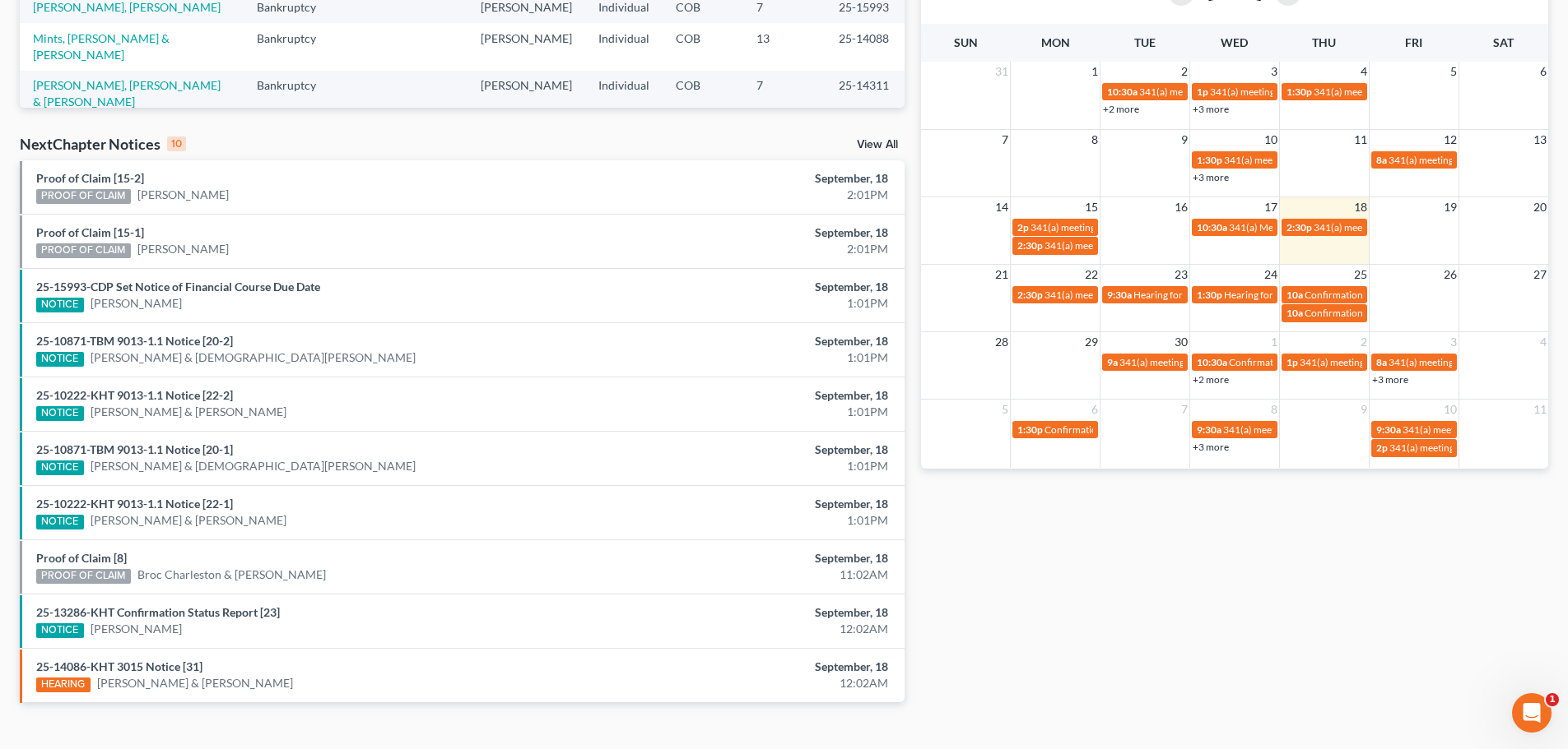
scroll to position [434, 0]
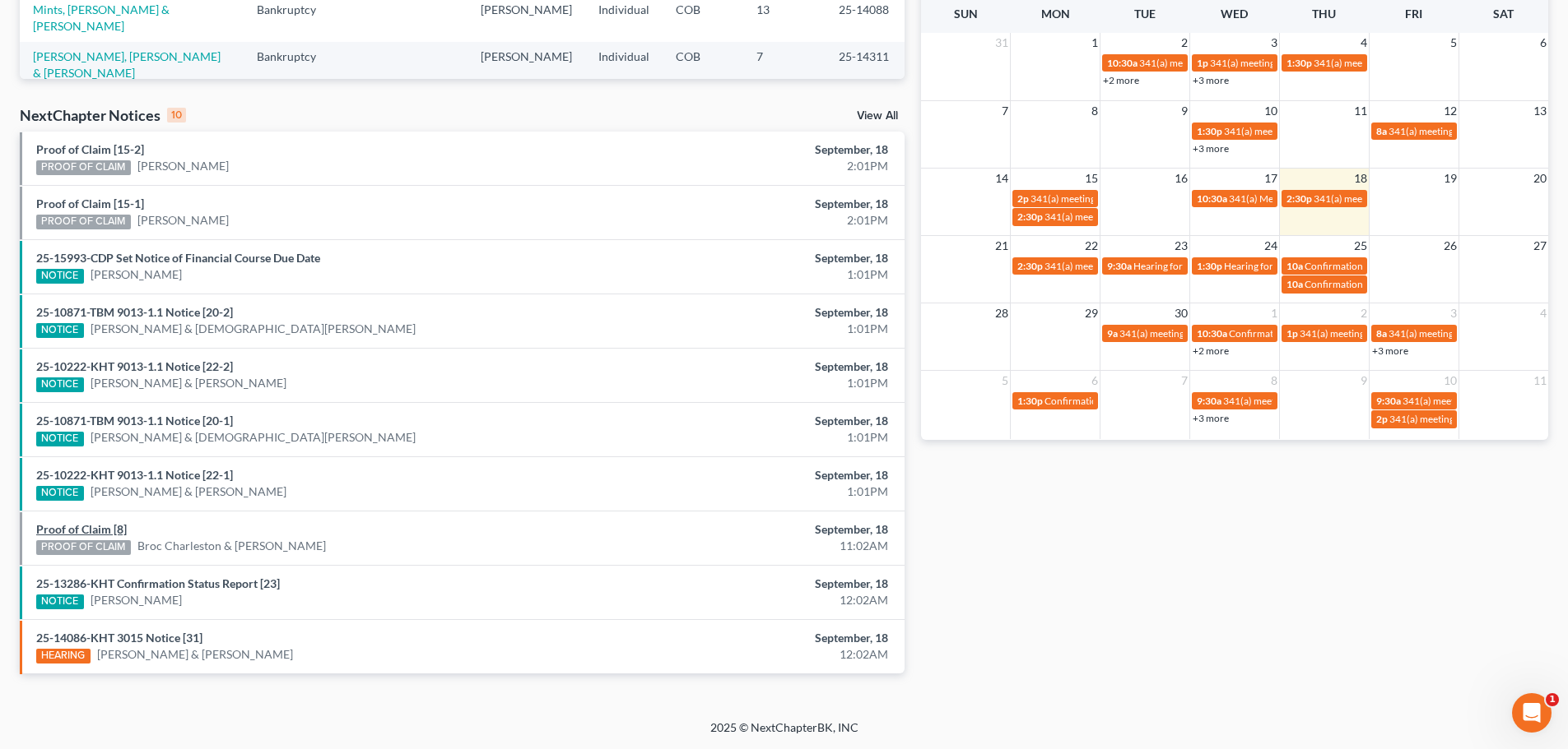
click at [91, 526] on link "Proof of Claim [8]" at bounding box center [81, 530] width 90 height 14
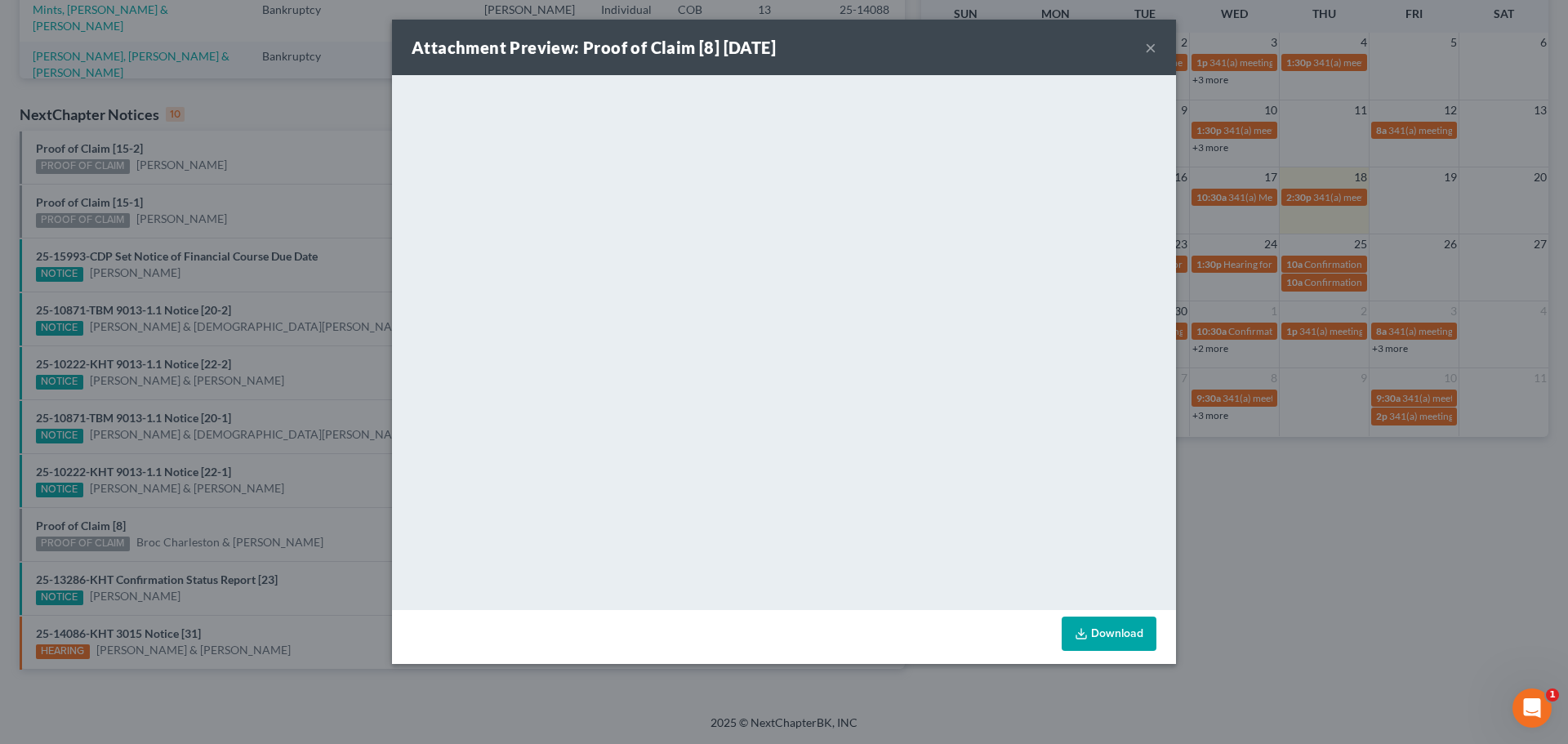
click at [1149, 51] on button "×" at bounding box center [1150, 47] width 11 height 19
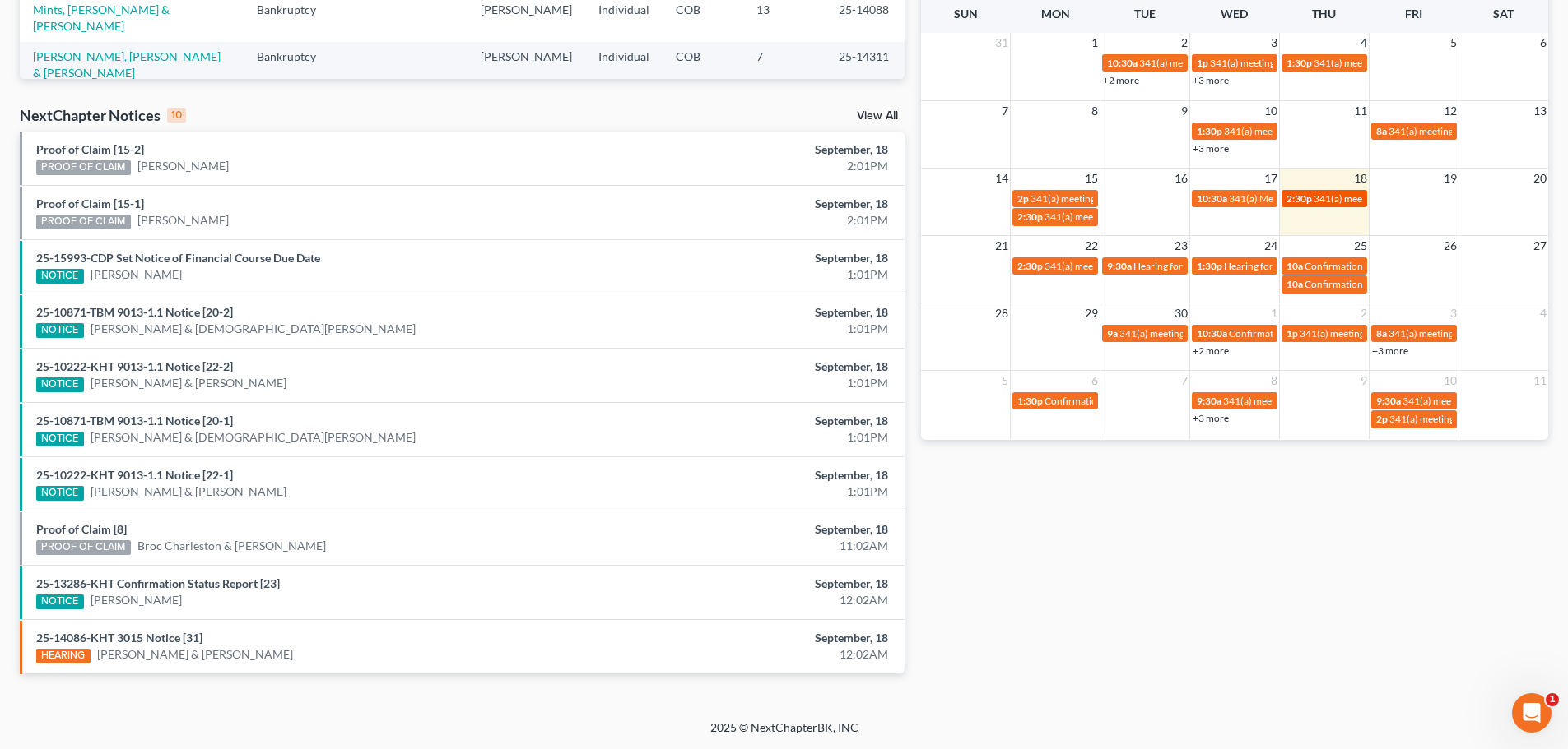
click at [1251, 203] on span "341(a) meeting for [PERSON_NAME]" at bounding box center [1393, 199] width 159 height 12
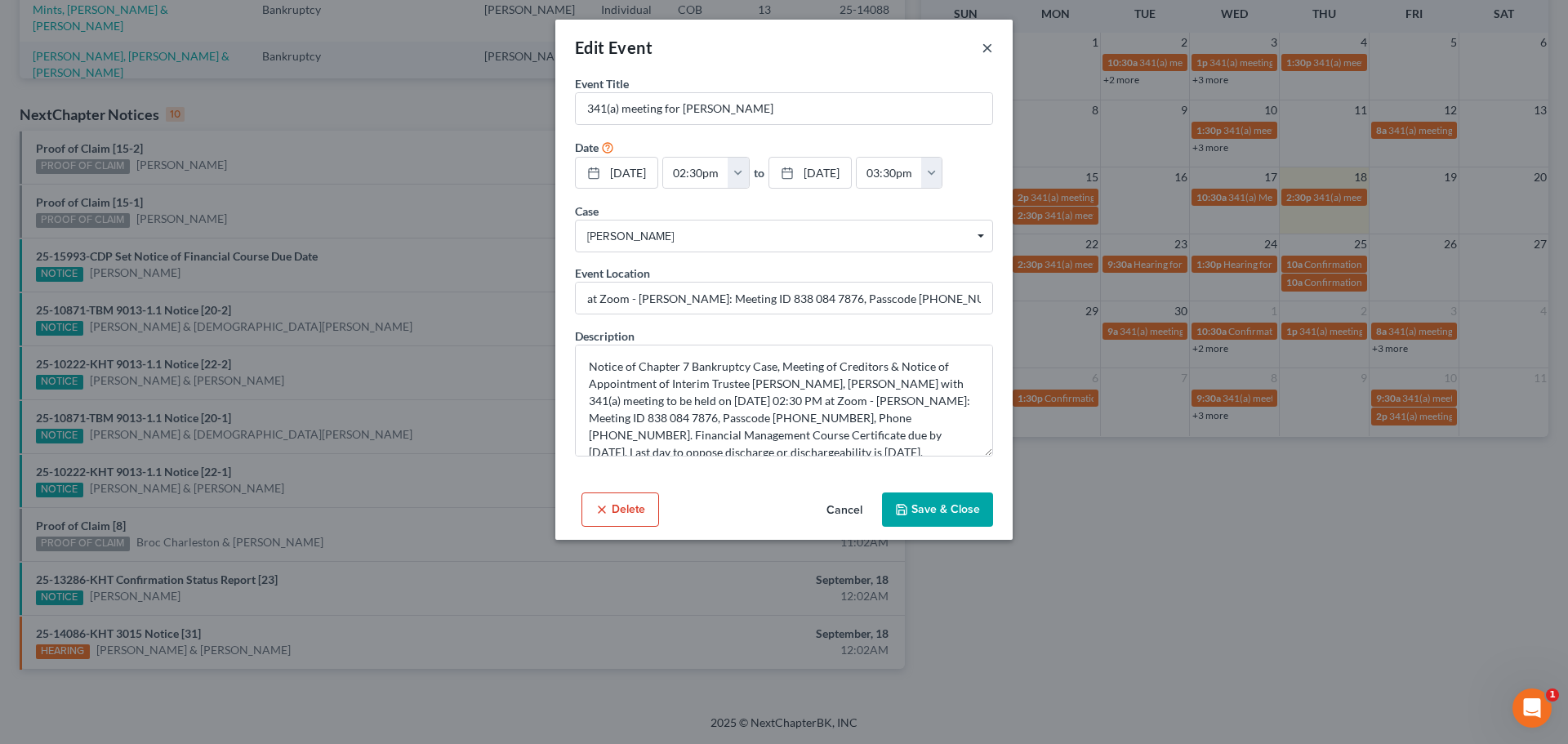
click at [989, 49] on button "×" at bounding box center [987, 47] width 11 height 19
